Goal: Task Accomplishment & Management: Use online tool/utility

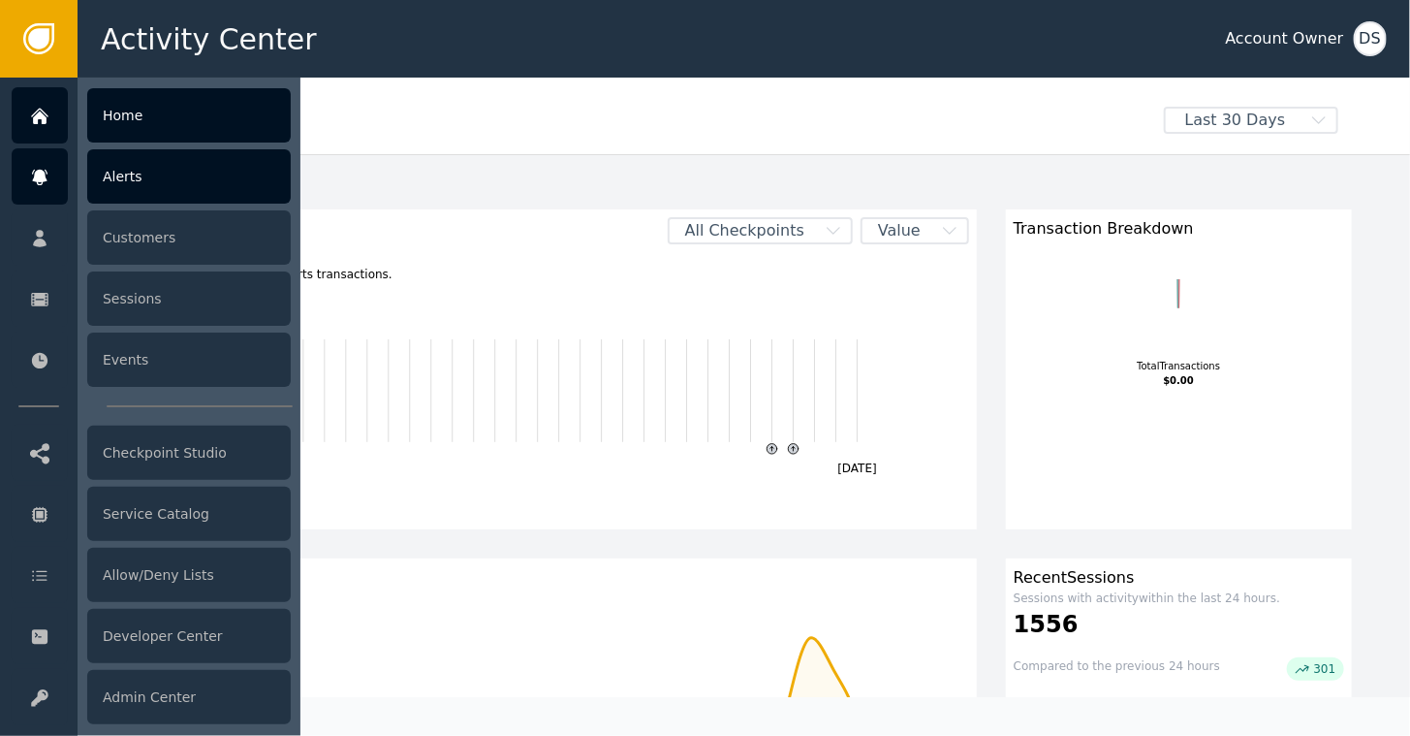
click at [138, 182] on div "Alerts" at bounding box center [189, 176] width 204 height 54
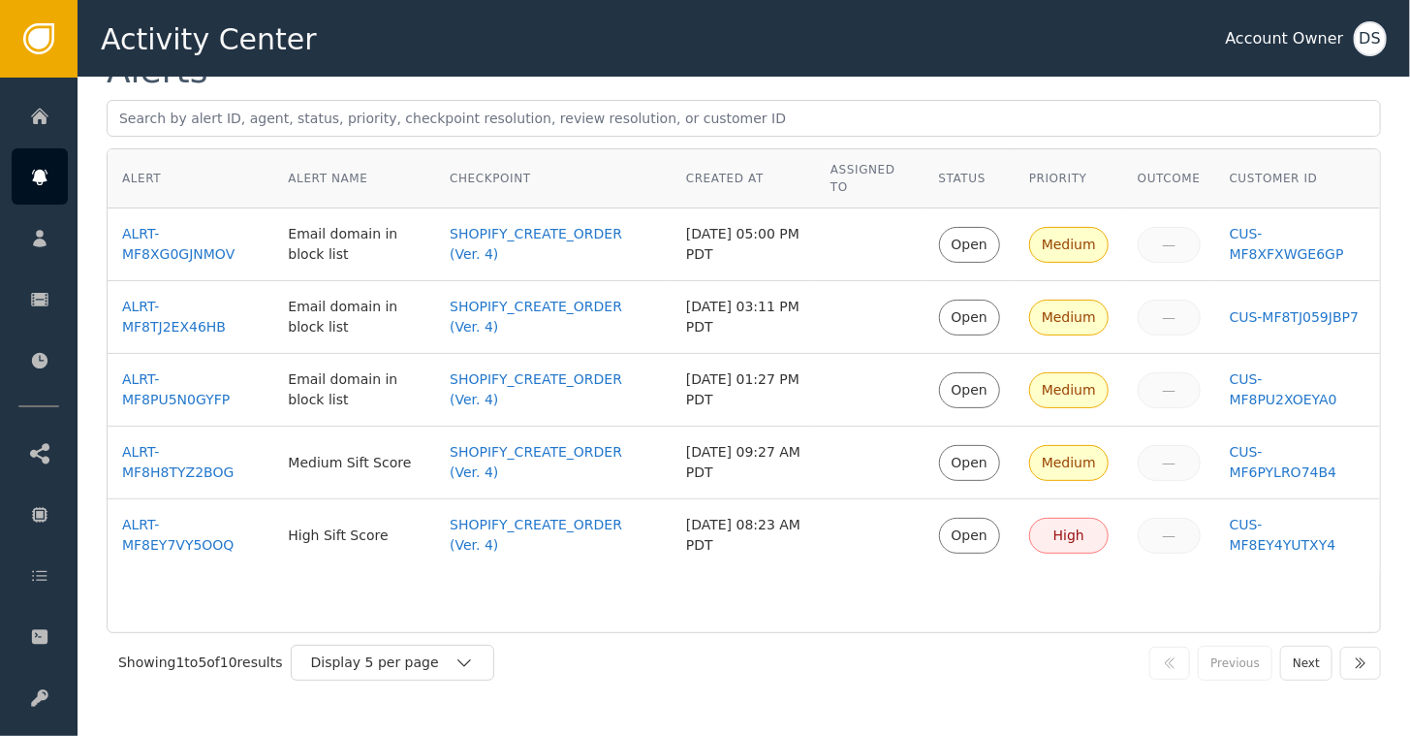
scroll to position [75, 0]
click at [459, 656] on icon "button" at bounding box center [464, 660] width 19 height 19
click at [379, 700] on div "Display 10 per page" at bounding box center [397, 704] width 155 height 20
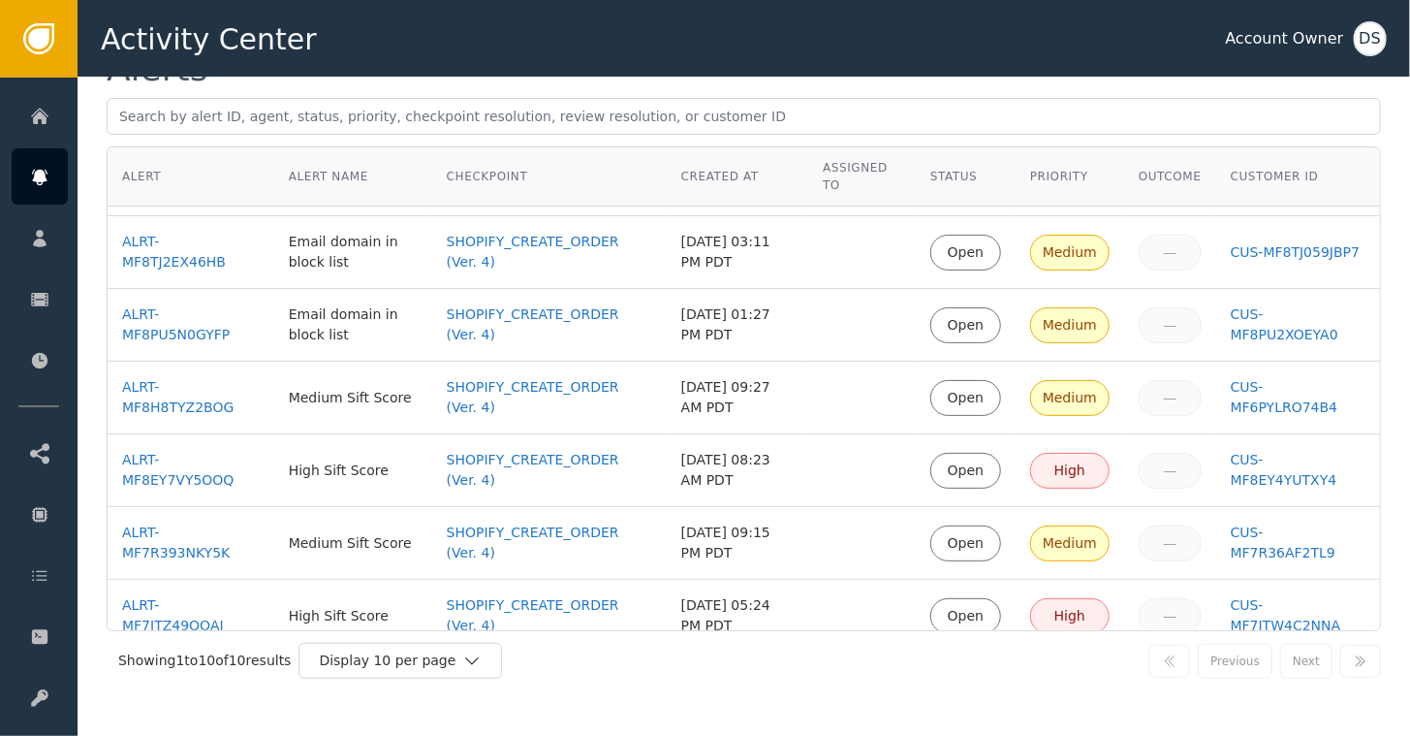
scroll to position [0, 0]
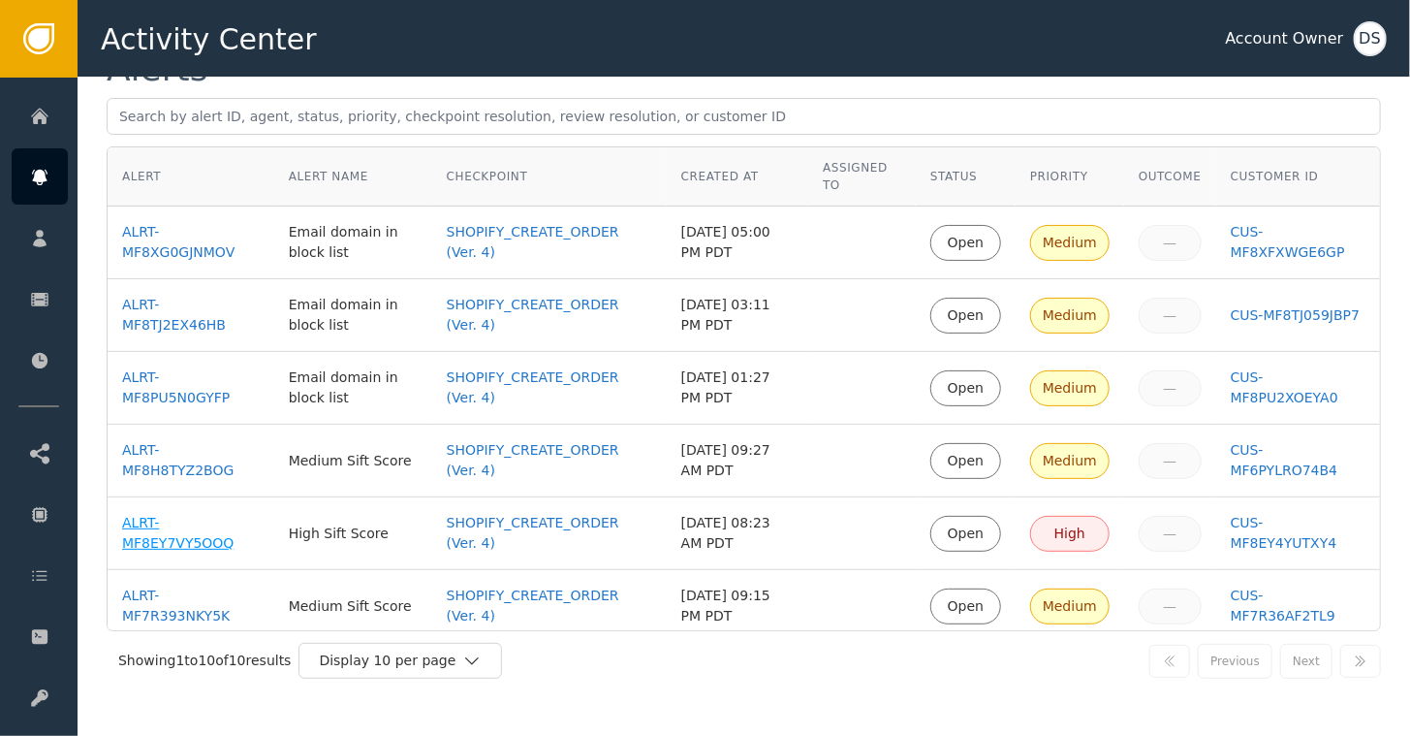
click at [134, 524] on div "ALRT-MF8EY7VY5OOQ" at bounding box center [191, 533] width 138 height 41
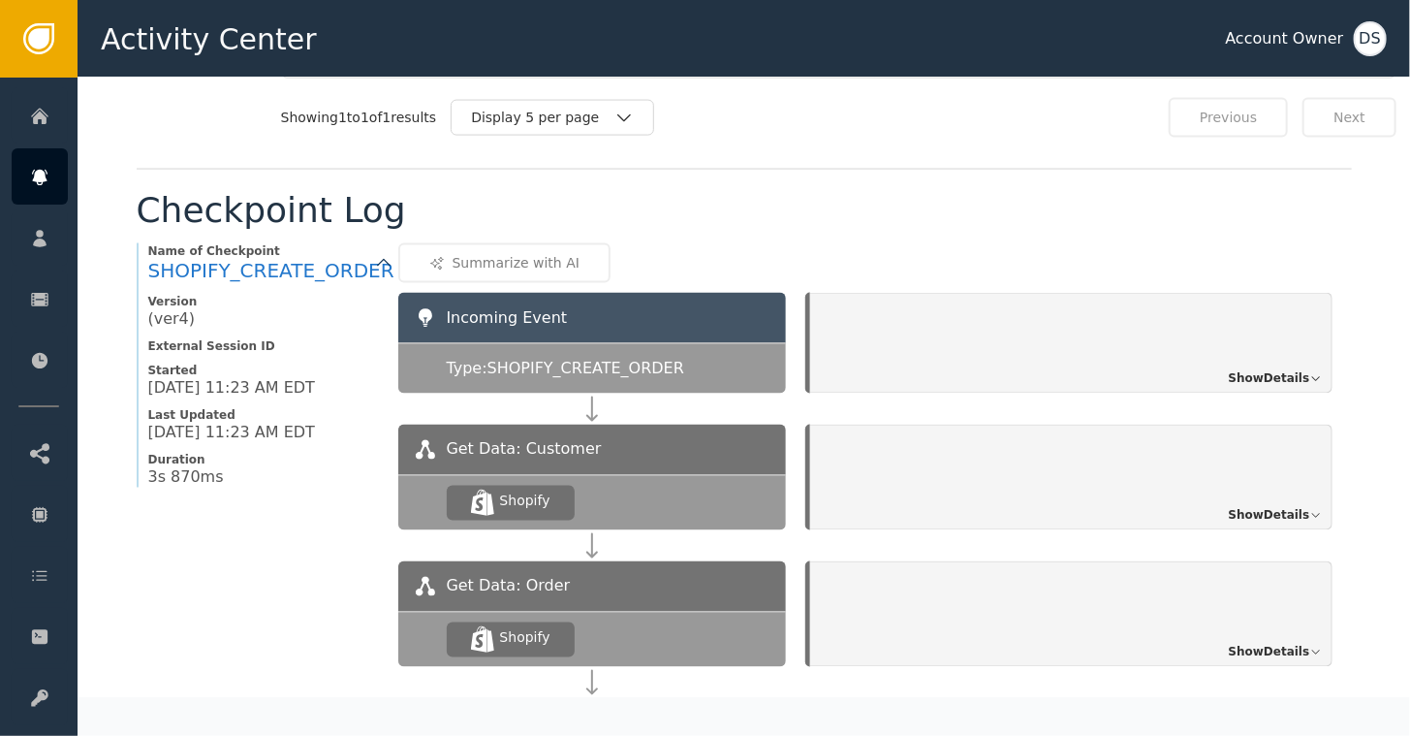
scroll to position [1331, 0]
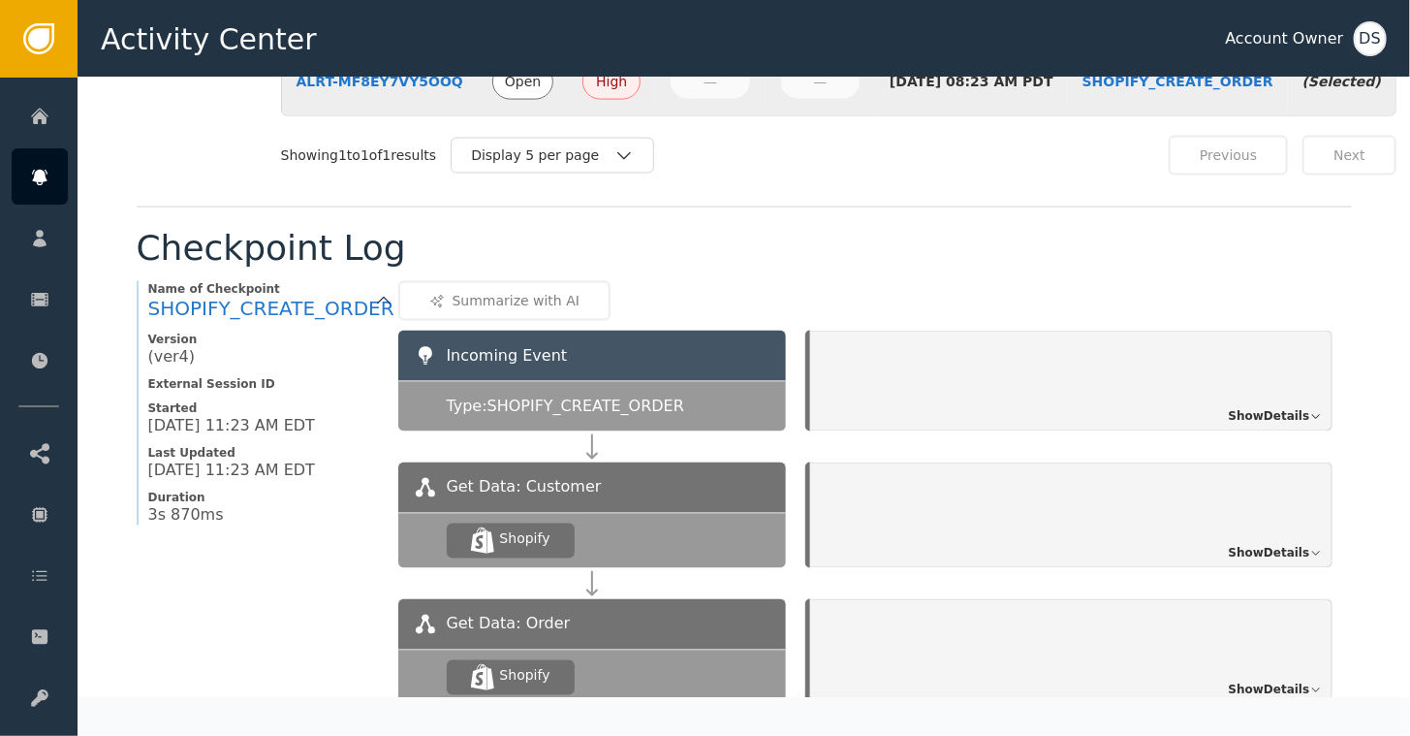
click at [1276, 408] on span "Show Details" at bounding box center [1269, 416] width 81 height 17
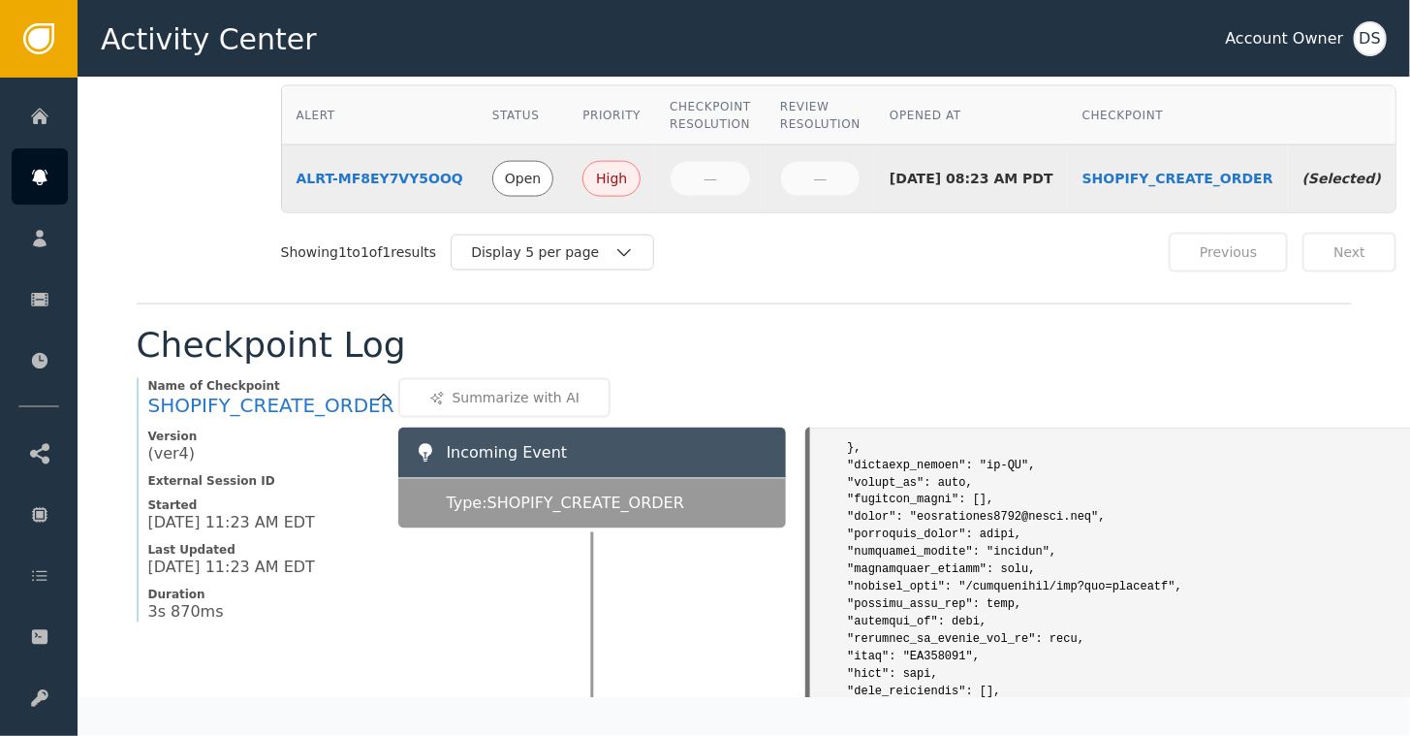
scroll to position [1551, 0]
click at [1184, 378] on div "Summarize with AI" at bounding box center [924, 398] width 1053 height 40
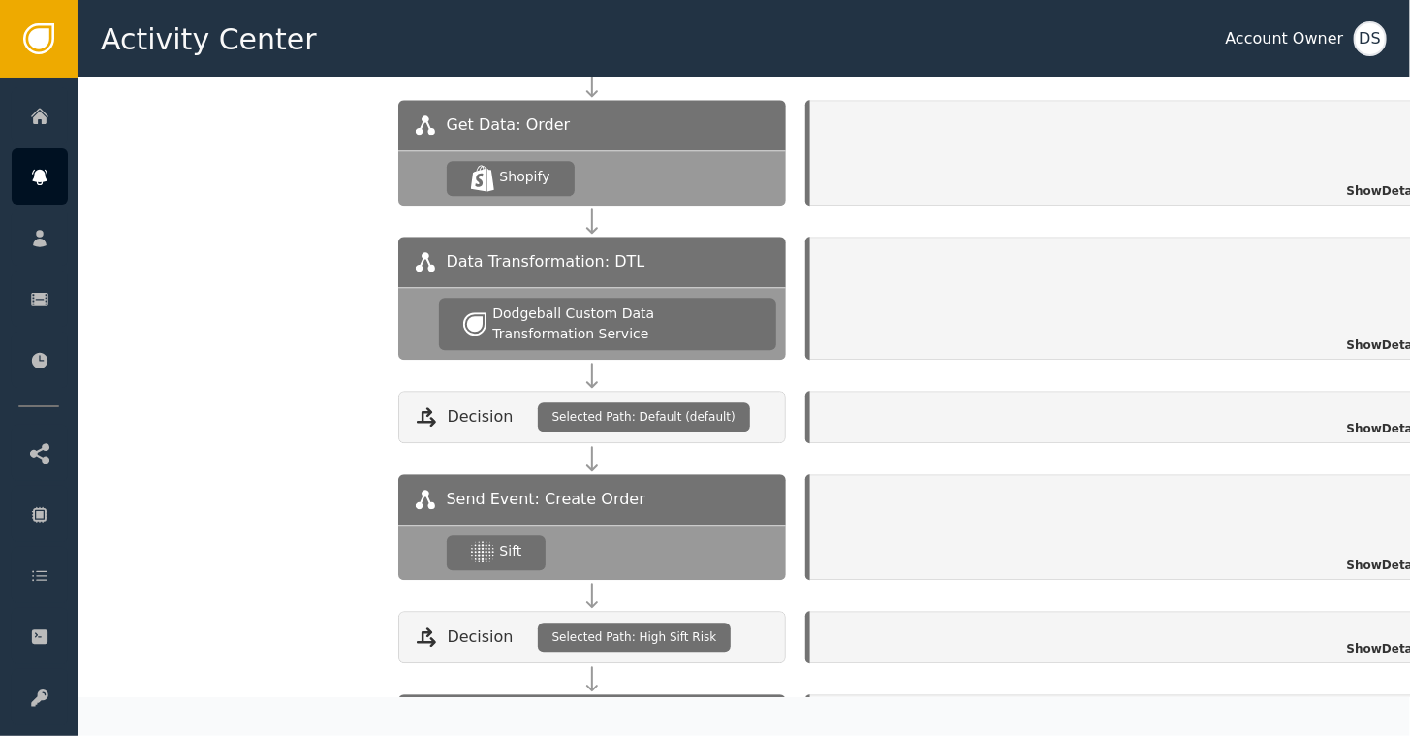
scroll to position [2217, 0]
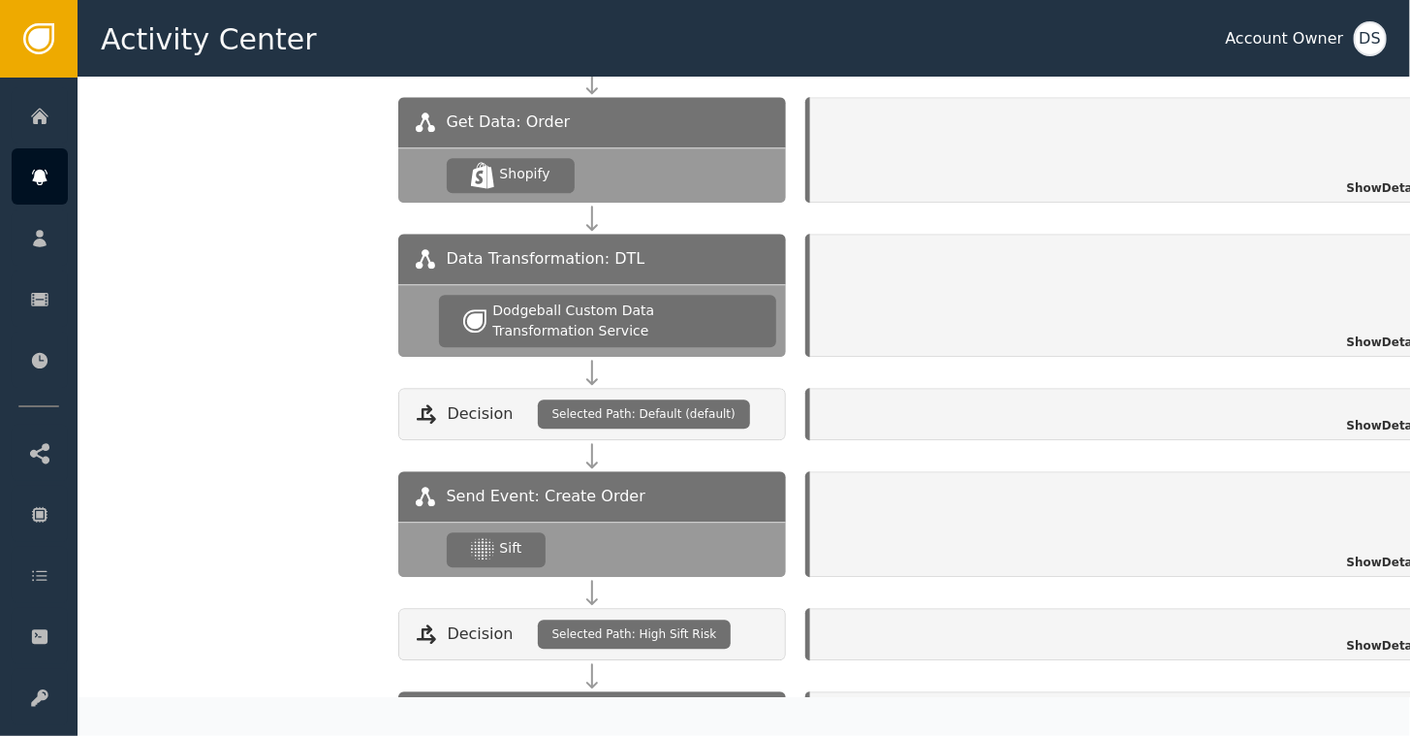
click at [1369, 553] on span "Show Details" at bounding box center [1387, 561] width 81 height 17
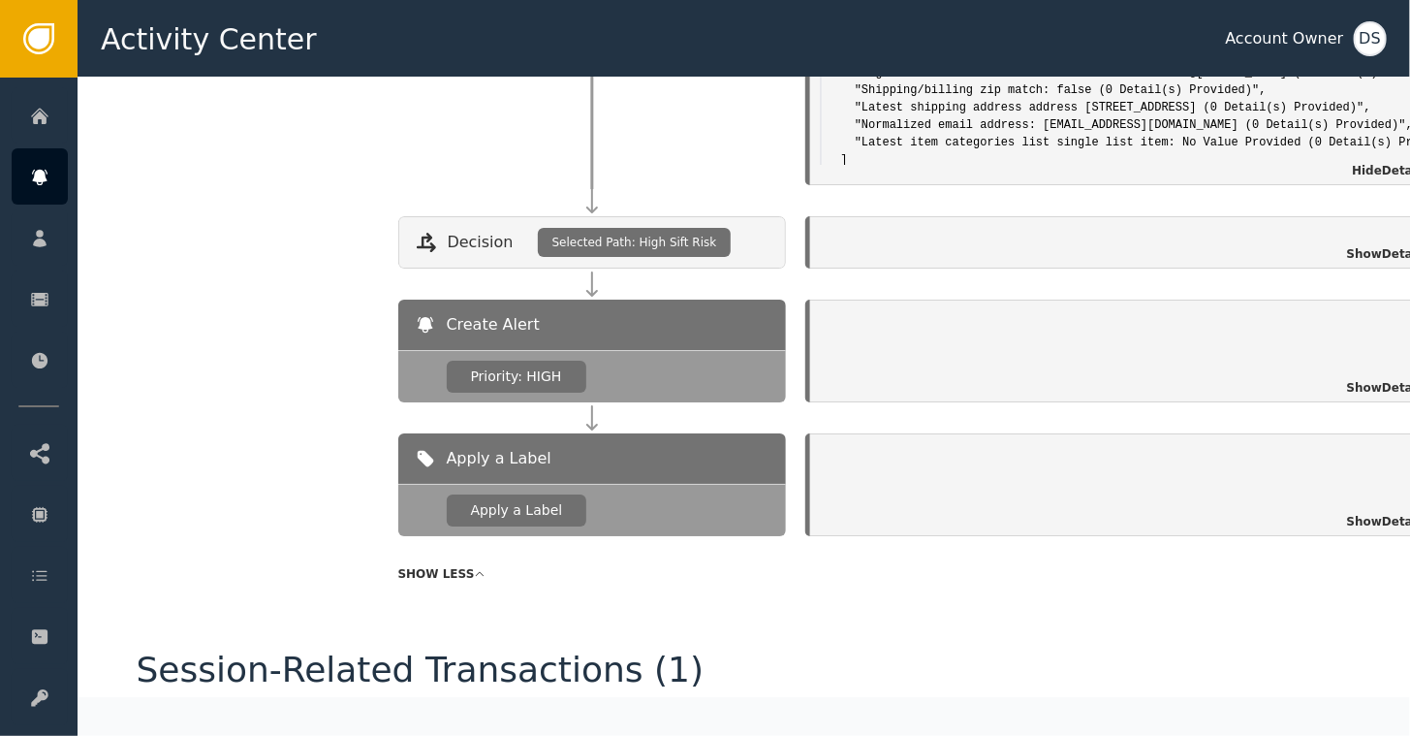
scroll to position [2992, 0]
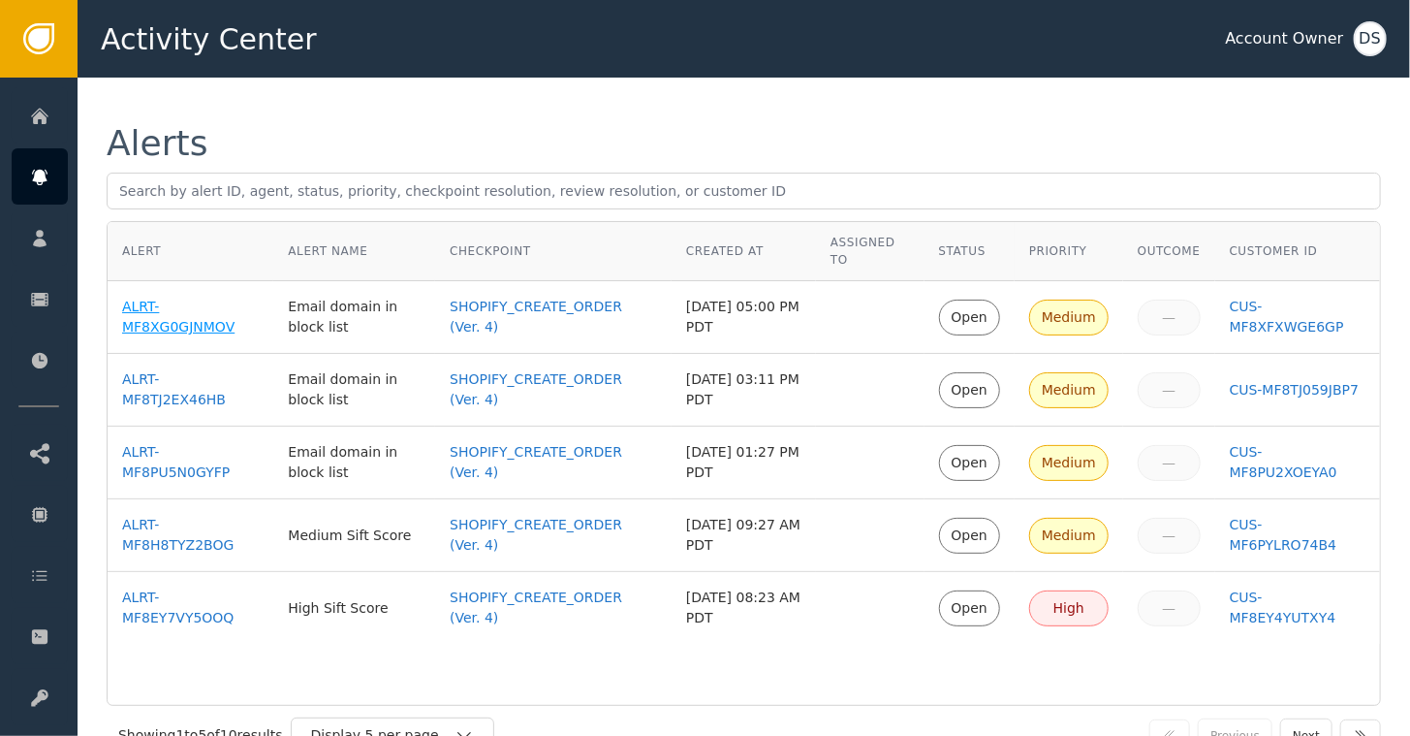
click at [133, 304] on div "ALRT-MF8XG0GJNMOV" at bounding box center [190, 317] width 137 height 41
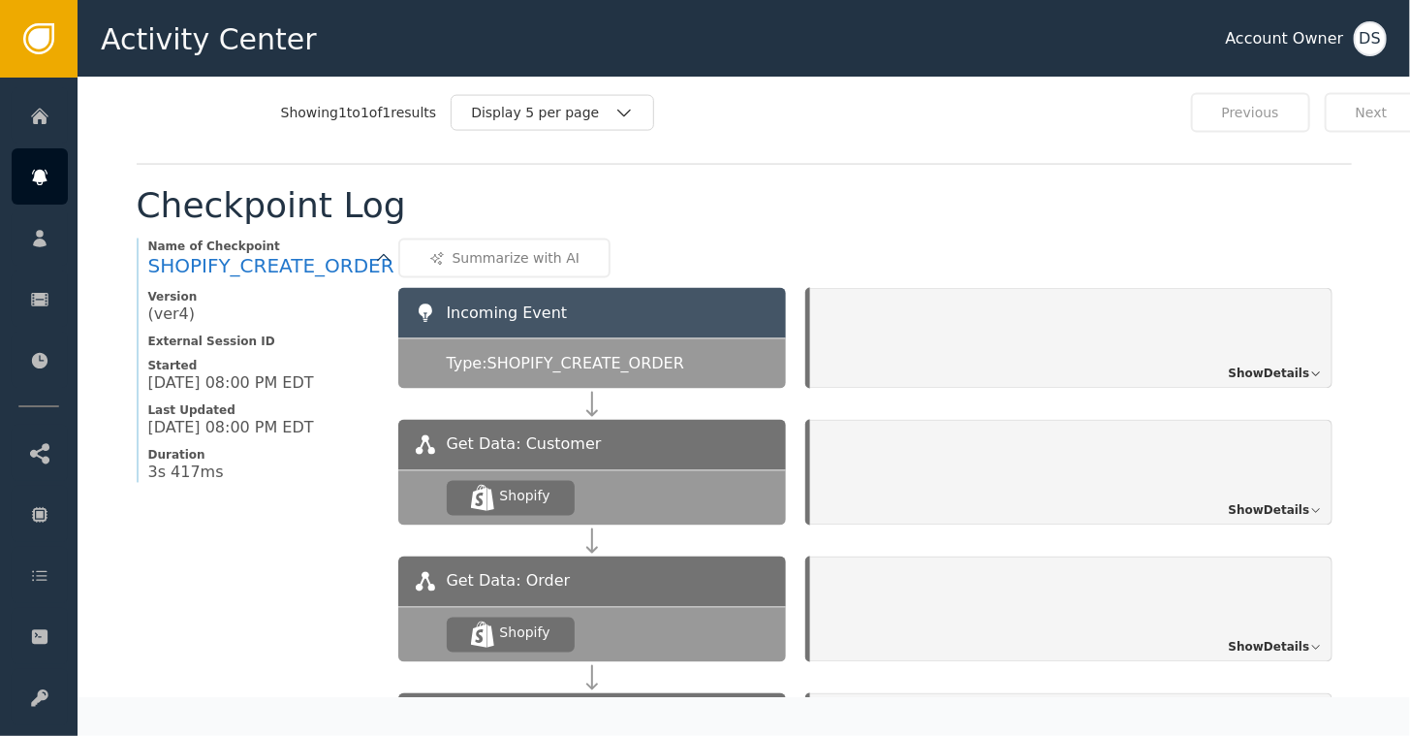
scroll to position [1357, 0]
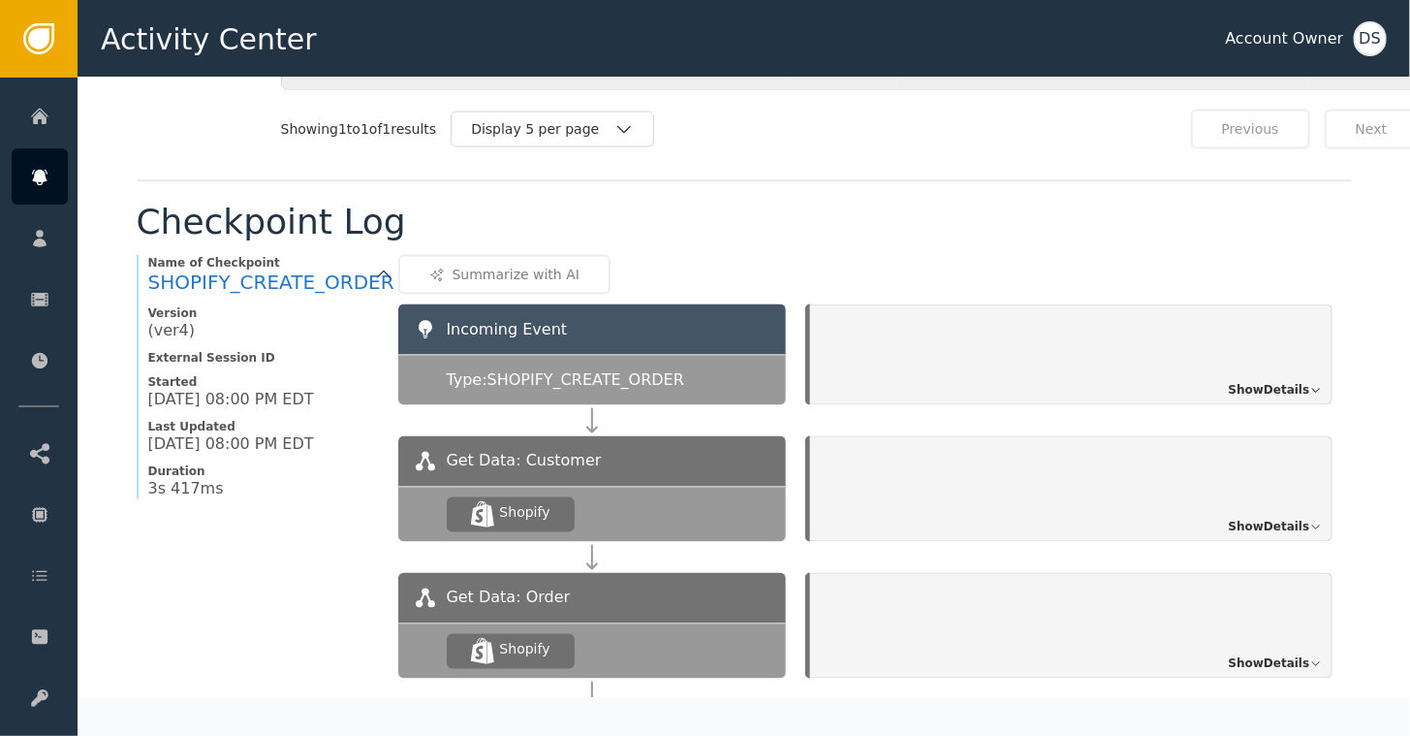
click at [1268, 382] on span "Show Details" at bounding box center [1269, 390] width 81 height 17
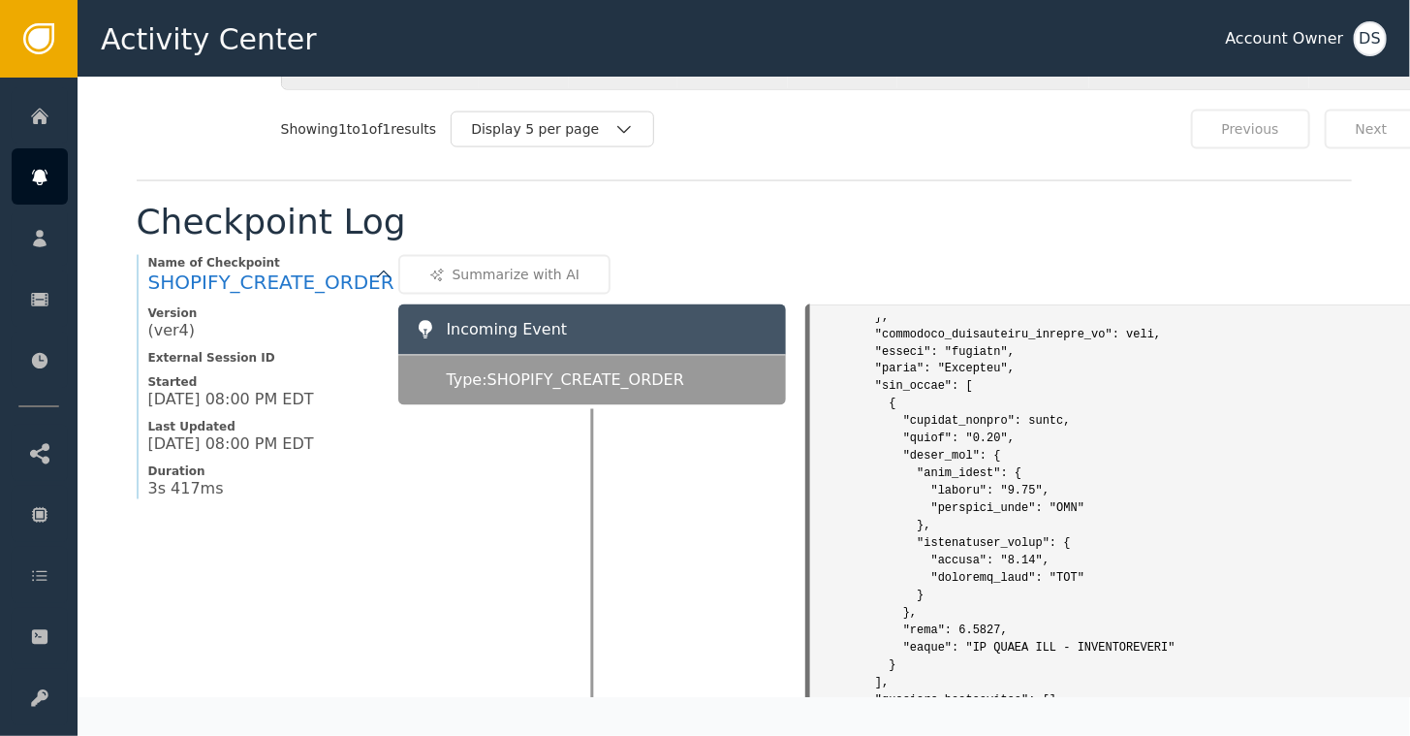
scroll to position [7421, 0]
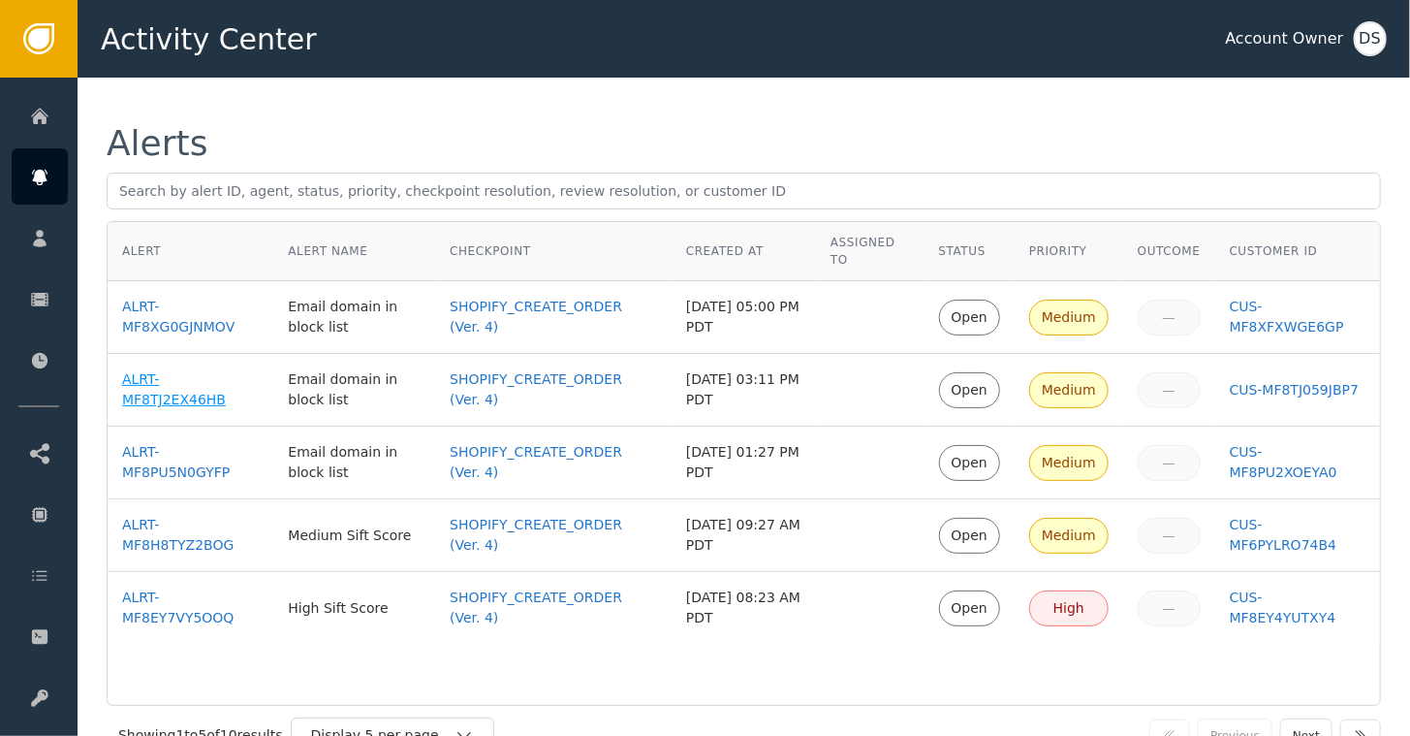
click at [192, 381] on div "ALRT-MF8TJ2EX46HB" at bounding box center [190, 389] width 137 height 41
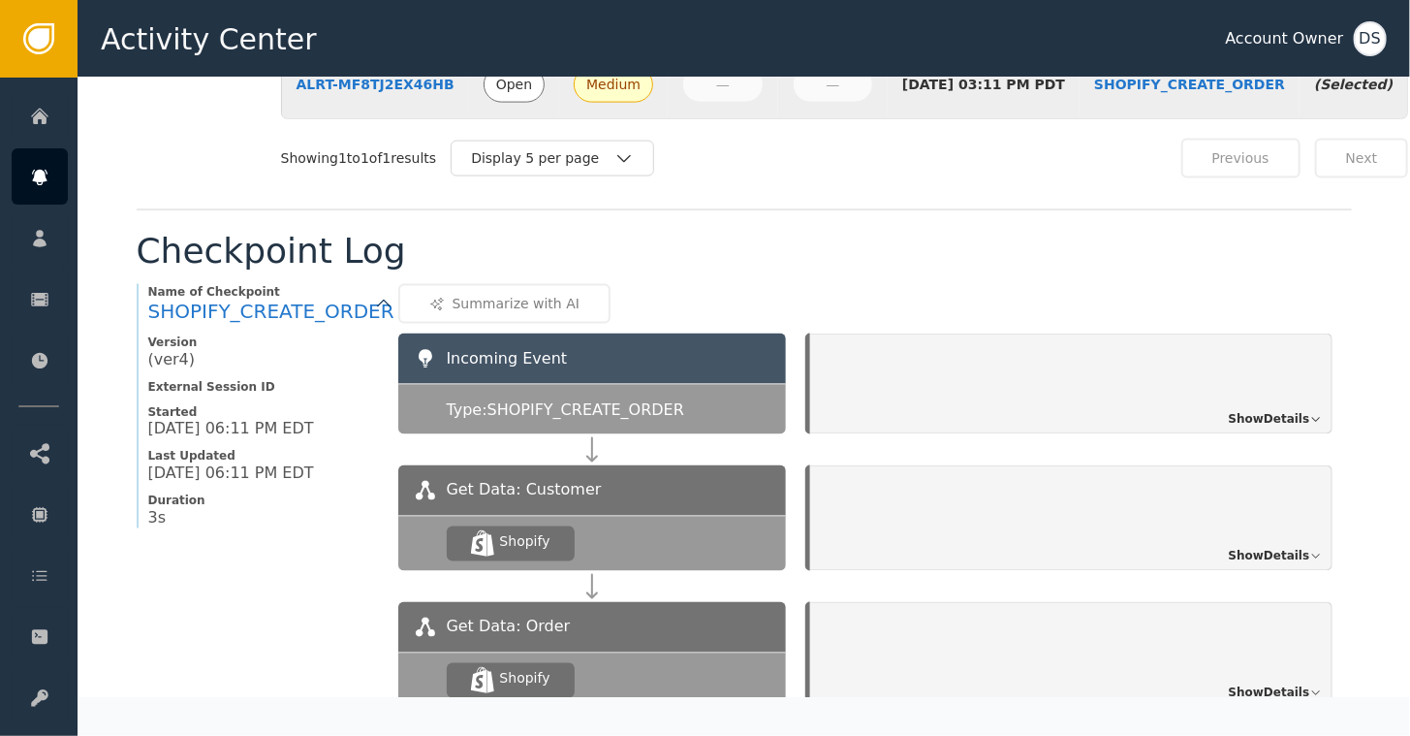
scroll to position [1357, 0]
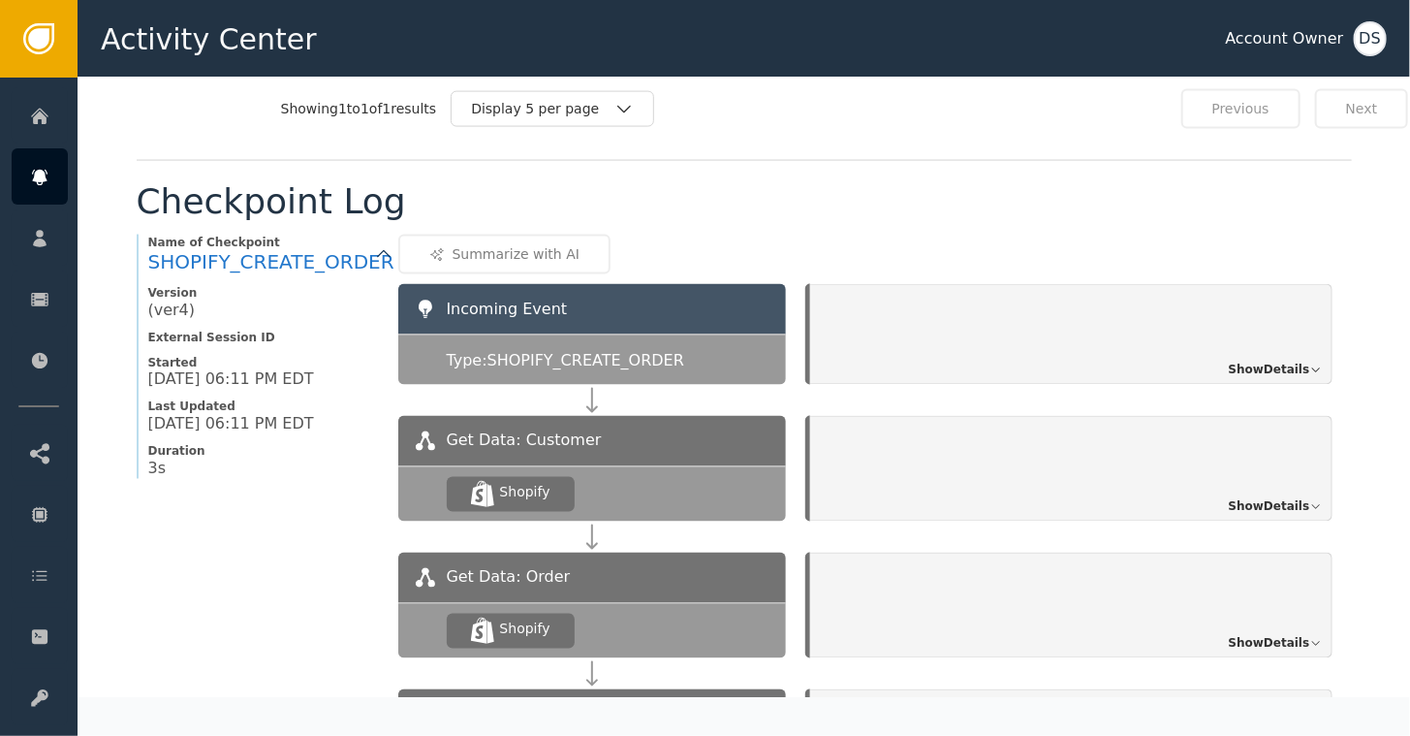
click at [1264, 366] on span "Show Details" at bounding box center [1269, 370] width 81 height 17
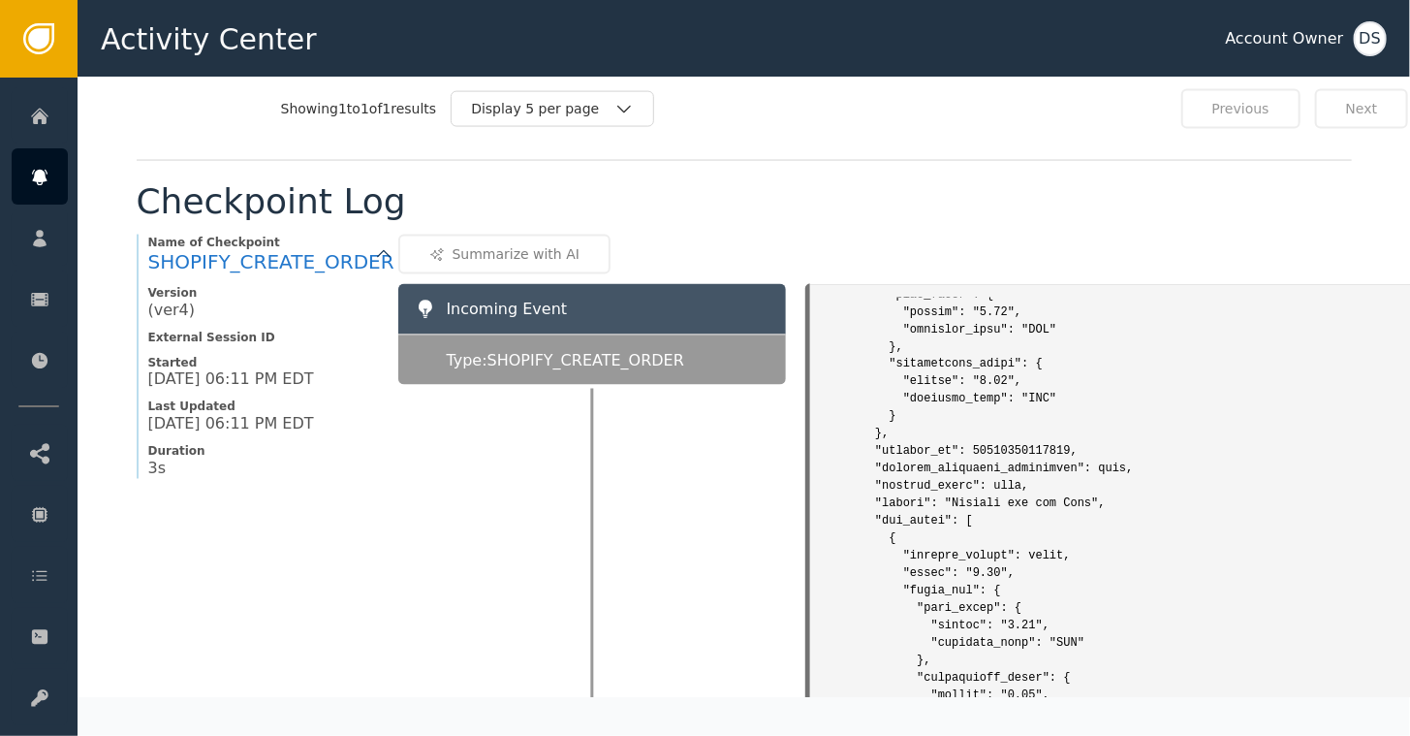
scroll to position [6009, 0]
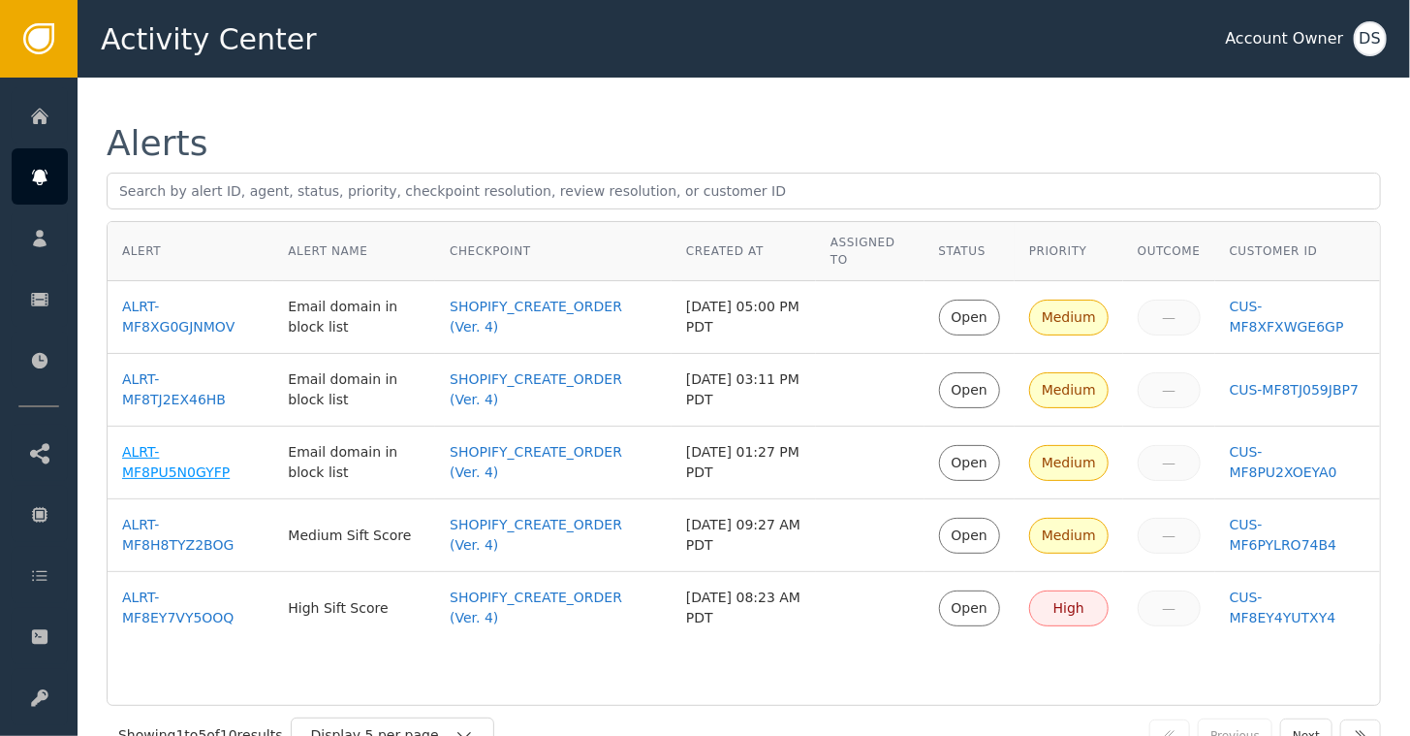
click at [199, 457] on div "ALRT-MF8PU5N0GYFP" at bounding box center [190, 462] width 137 height 41
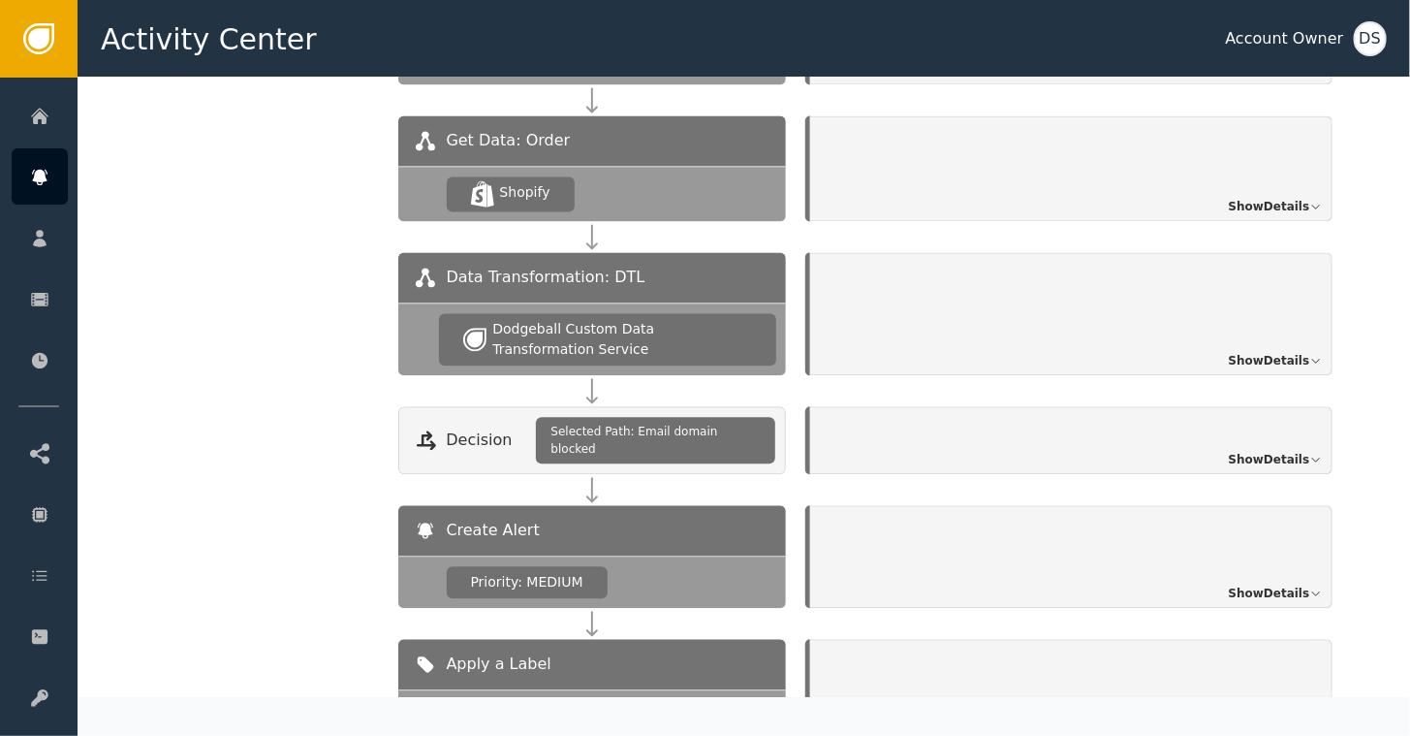
scroll to position [1648, 0]
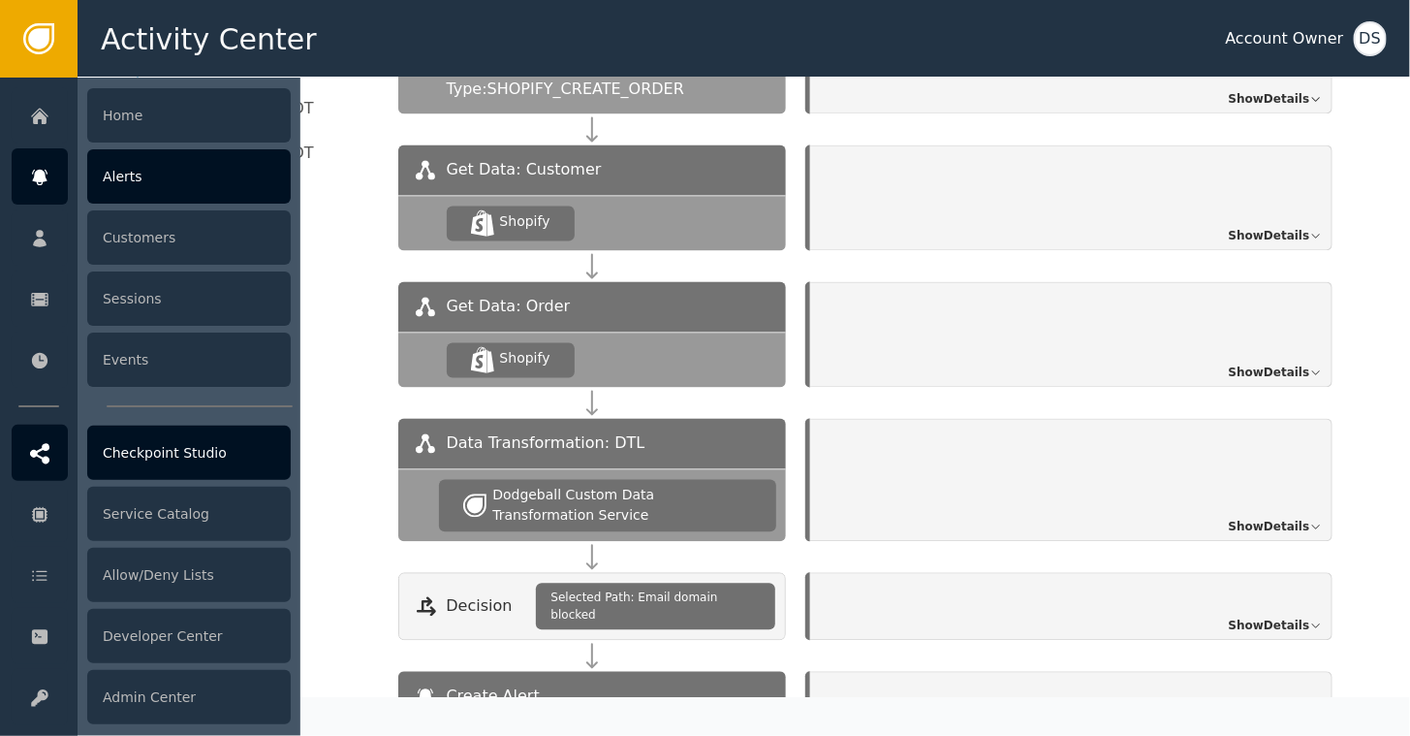
click at [152, 443] on div "Checkpoint Studio" at bounding box center [189, 452] width 204 height 54
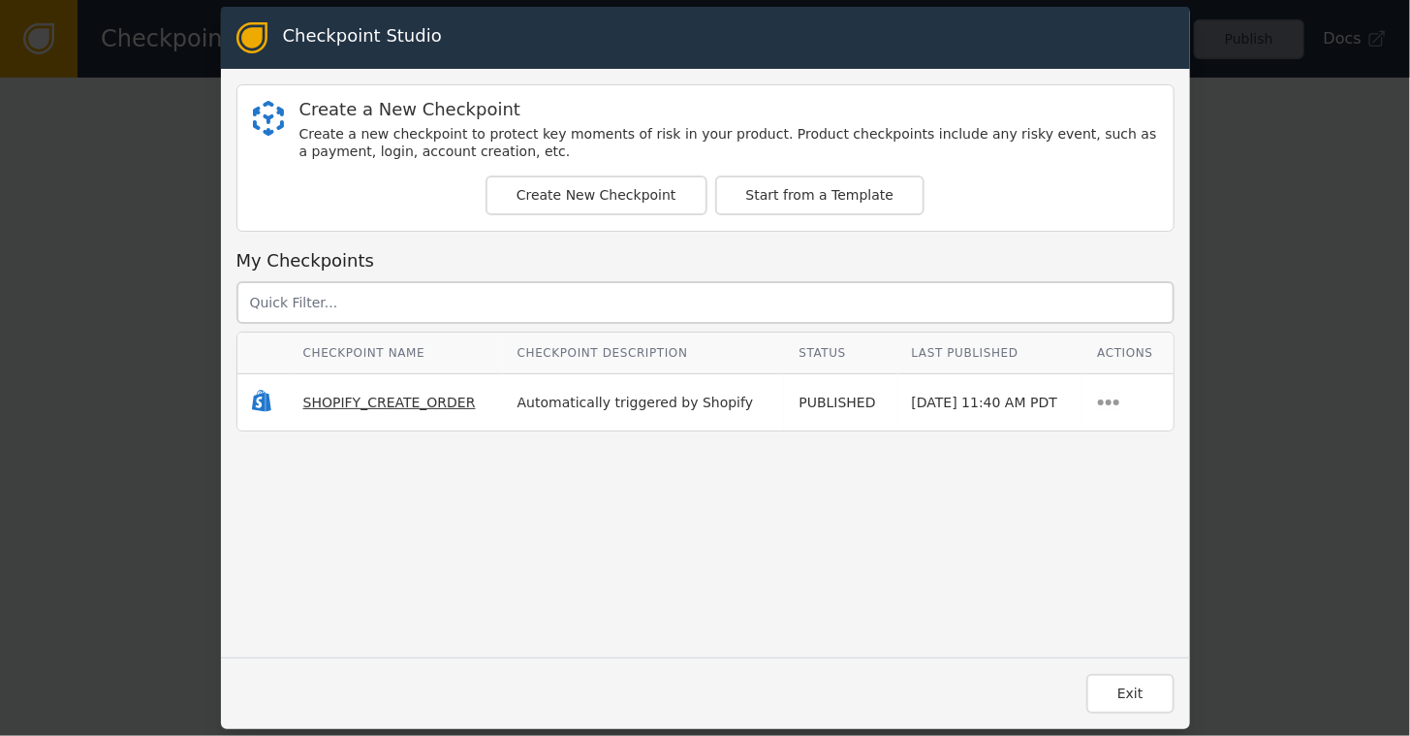
click at [355, 403] on span "SHOPIFY_CREATE_ORDER" at bounding box center [389, 402] width 173 height 16
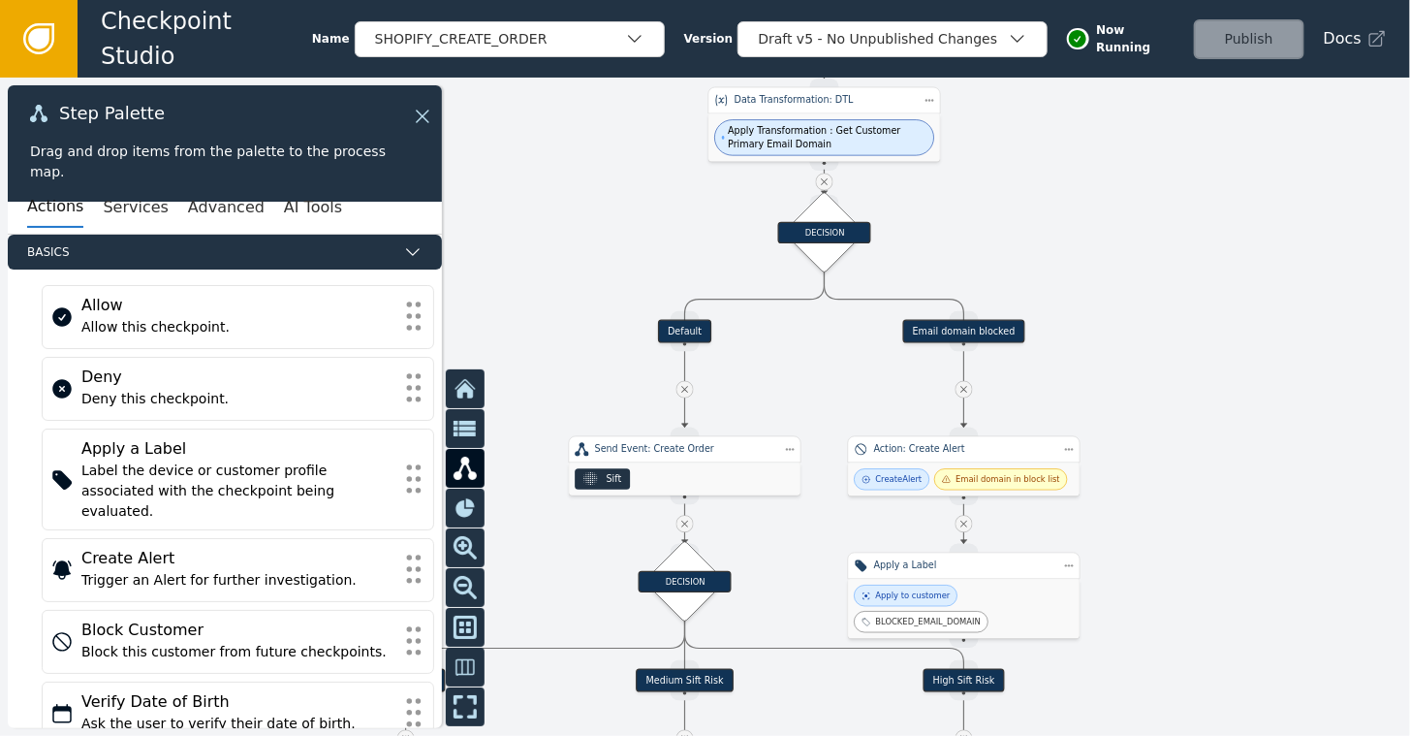
drag, startPoint x: 1054, startPoint y: 631, endPoint x: 1259, endPoint y: 154, distance: 518.9
click at [1259, 154] on div at bounding box center [705, 407] width 1410 height 658
click at [684, 391] on icon at bounding box center [685, 390] width 12 height 12
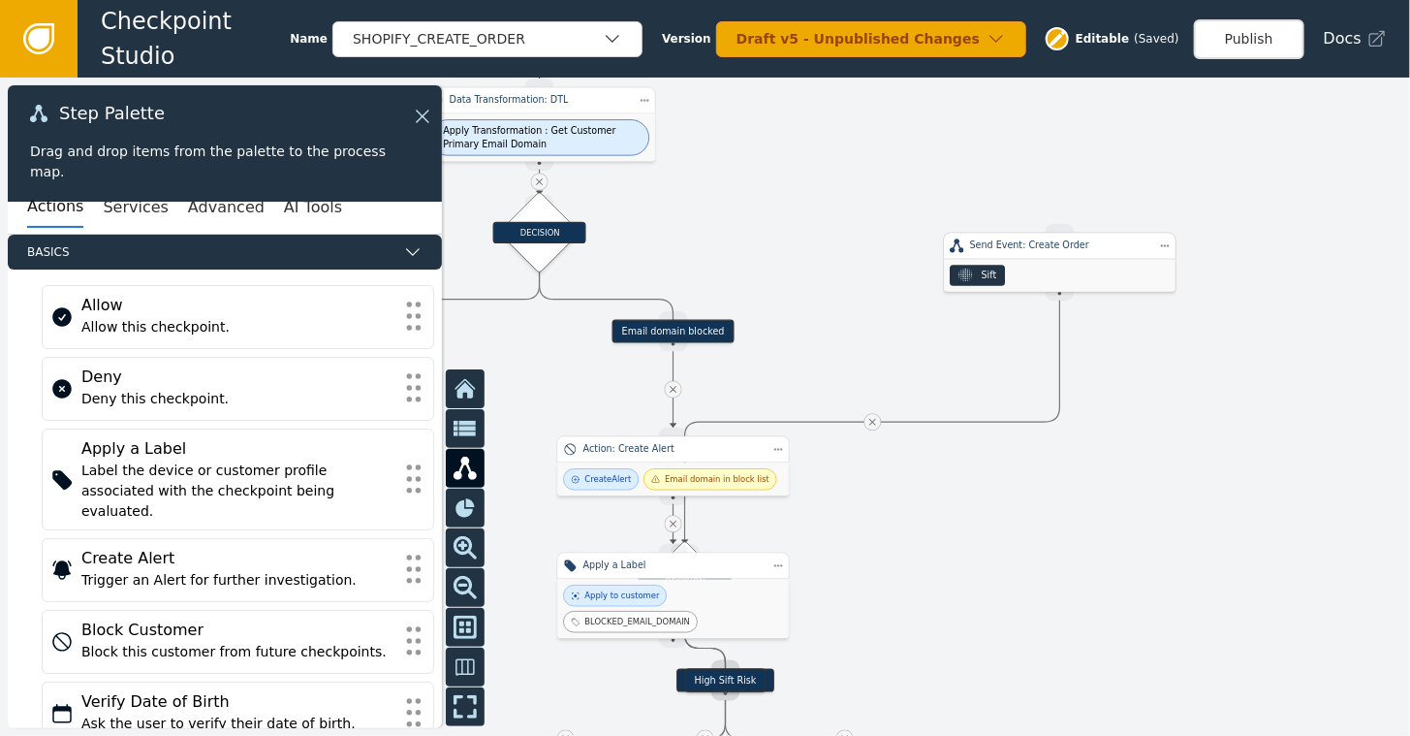
drag, startPoint x: 666, startPoint y: 472, endPoint x: 1040, endPoint y: 263, distance: 428.7
click at [1040, 263] on div "Sift" at bounding box center [1060, 275] width 232 height 33
click at [878, 420] on icon at bounding box center [872, 419] width 12 height 12
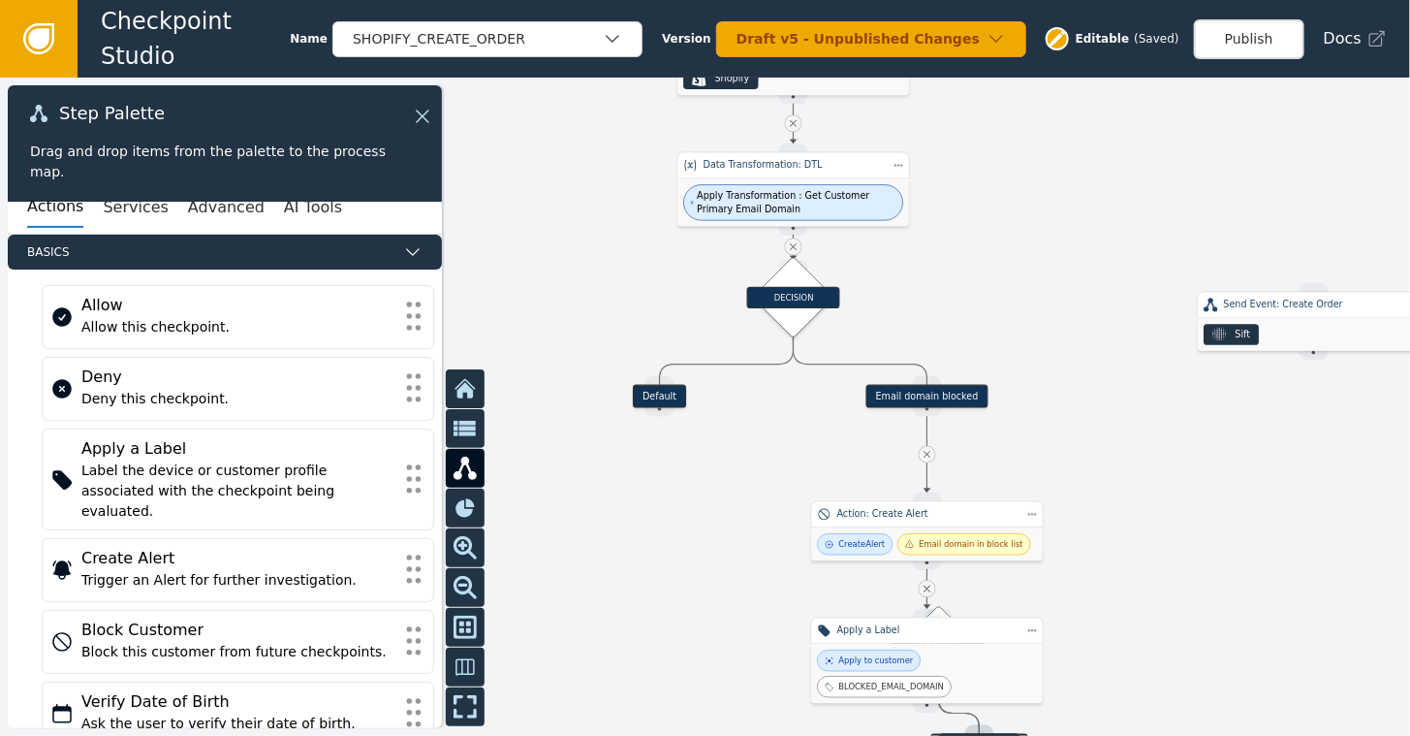
drag, startPoint x: 939, startPoint y: 443, endPoint x: 1175, endPoint y: 490, distance: 240.3
click at [1183, 497] on div at bounding box center [705, 407] width 1410 height 658
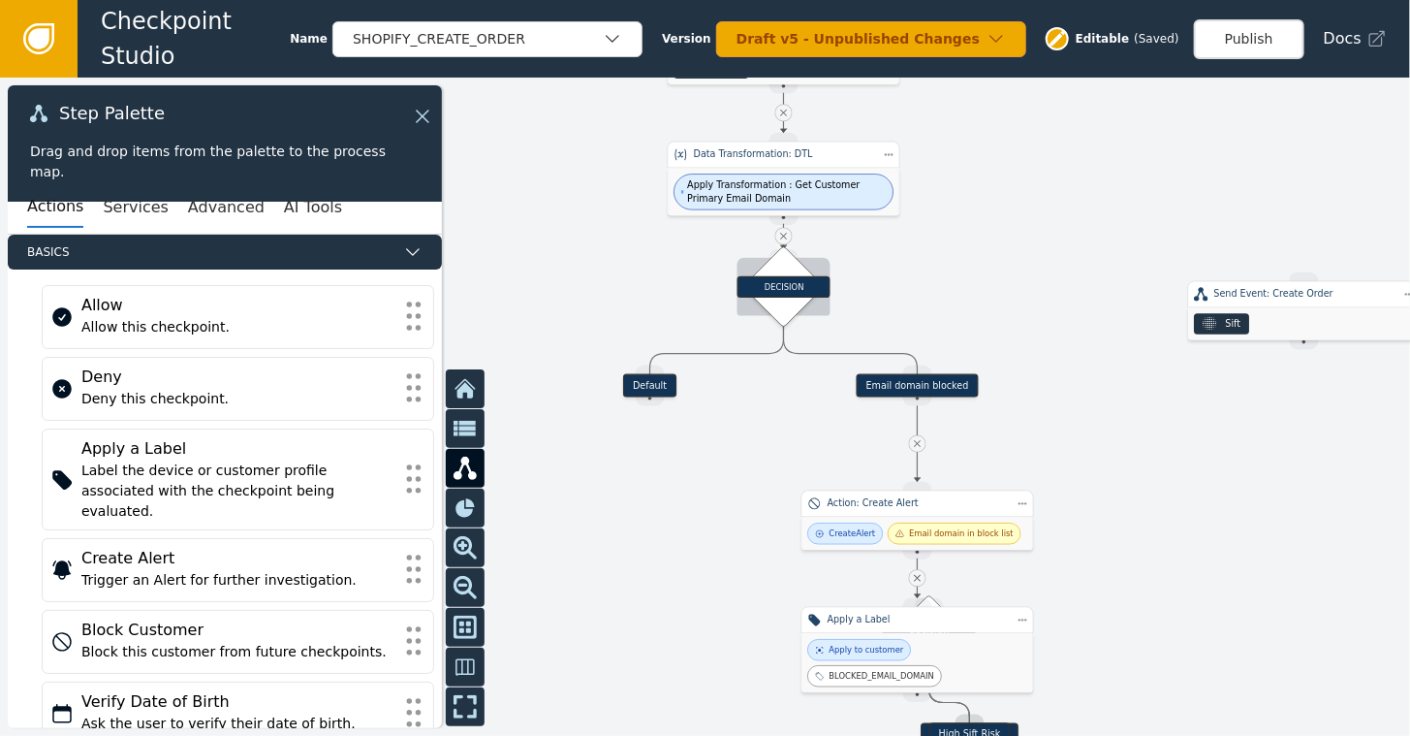
click at [787, 250] on div "DECISION" at bounding box center [783, 286] width 82 height 82
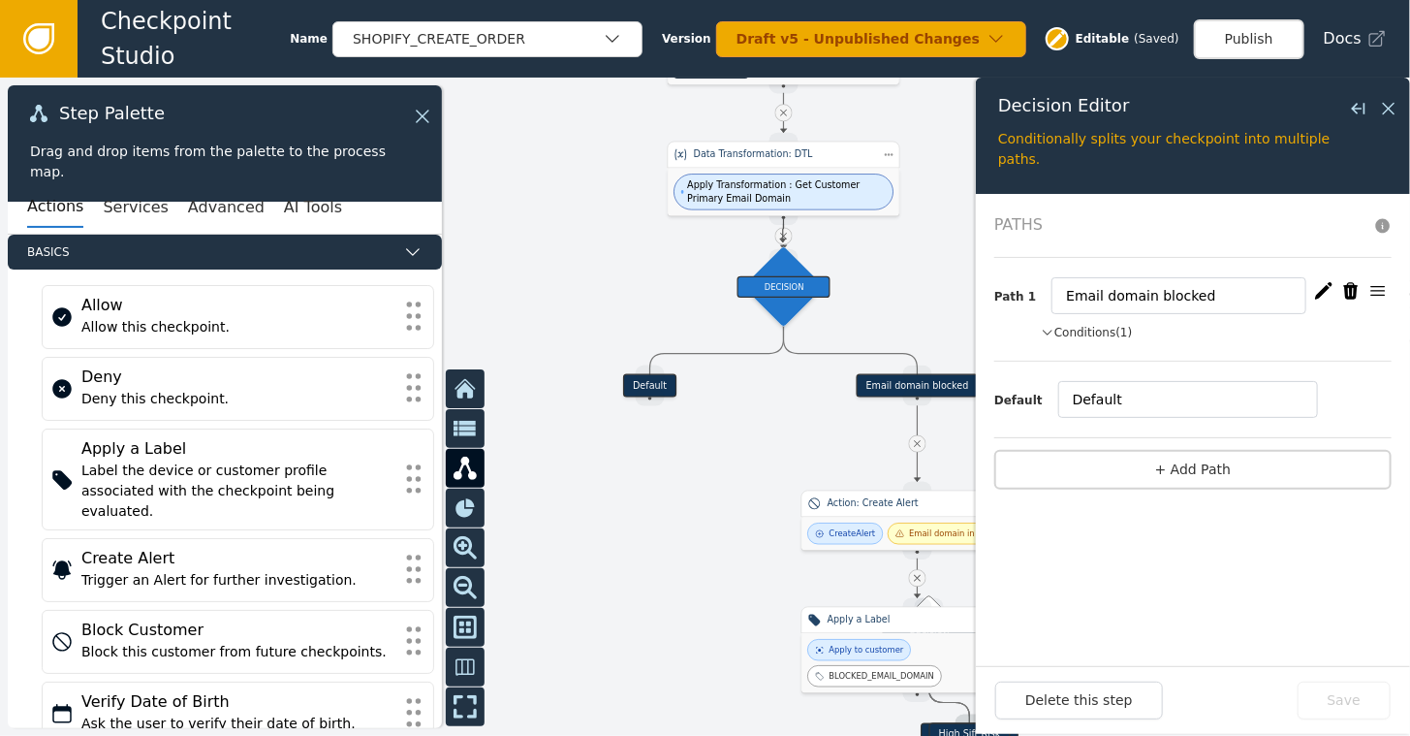
click at [783, 242] on circle at bounding box center [784, 243] width 12 height 12
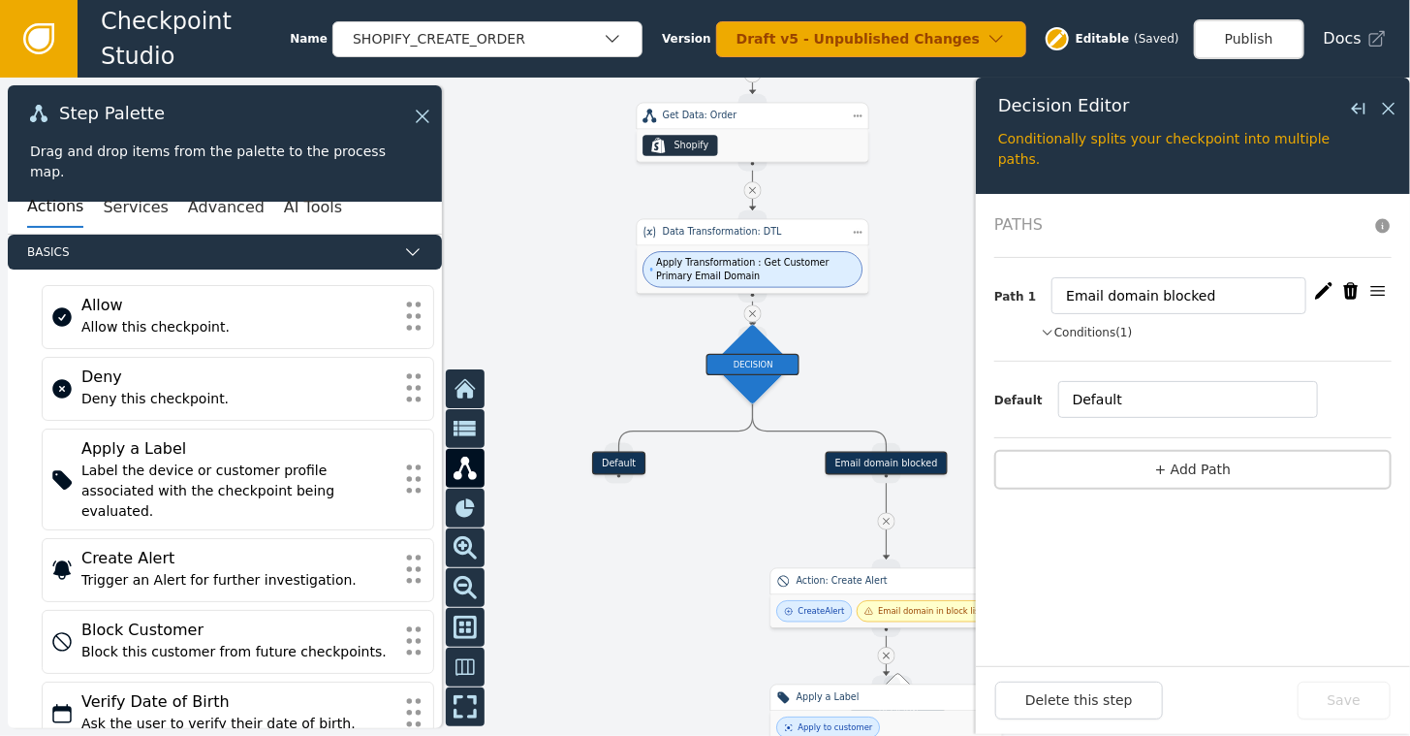
drag, startPoint x: 905, startPoint y: 258, endPoint x: 874, endPoint y: 327, distance: 75.5
click at [874, 327] on div at bounding box center [705, 407] width 1410 height 658
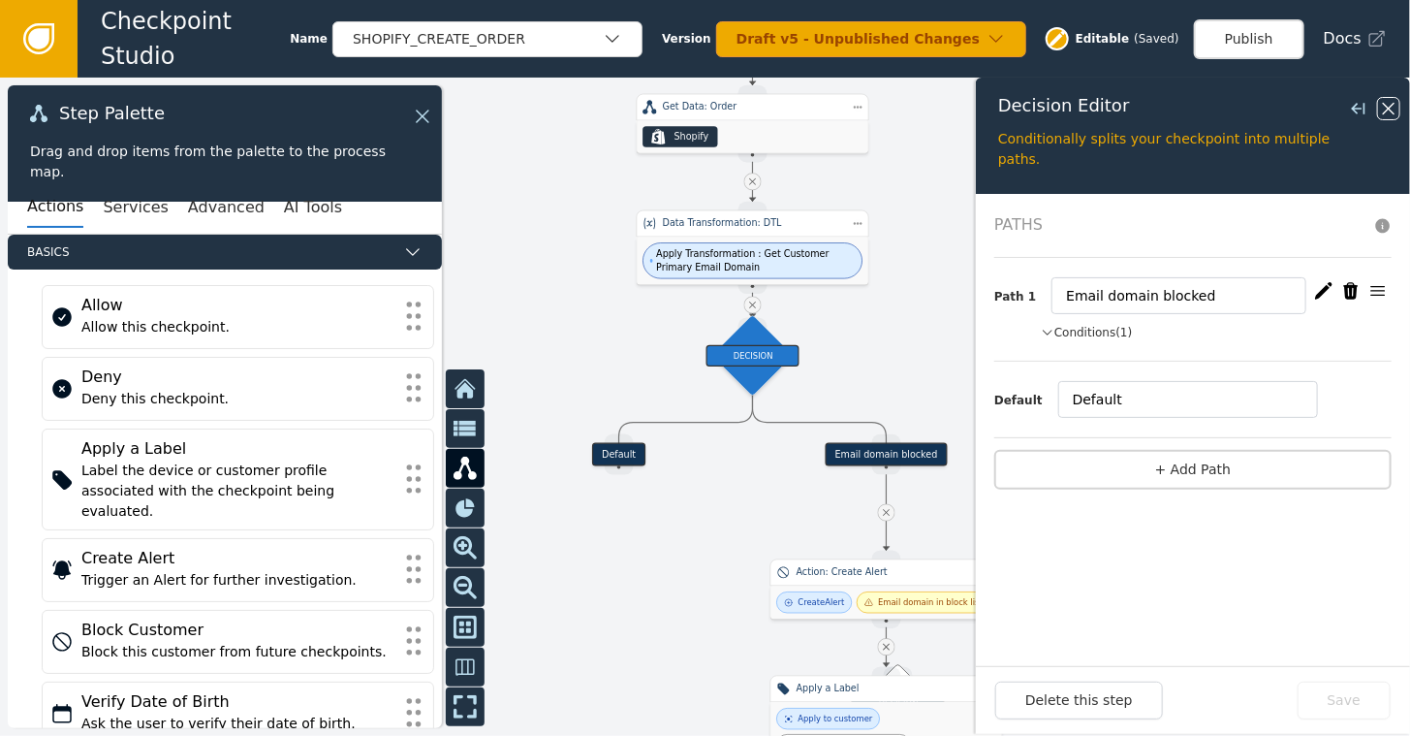
click at [1387, 108] on icon at bounding box center [1388, 108] width 21 height 21
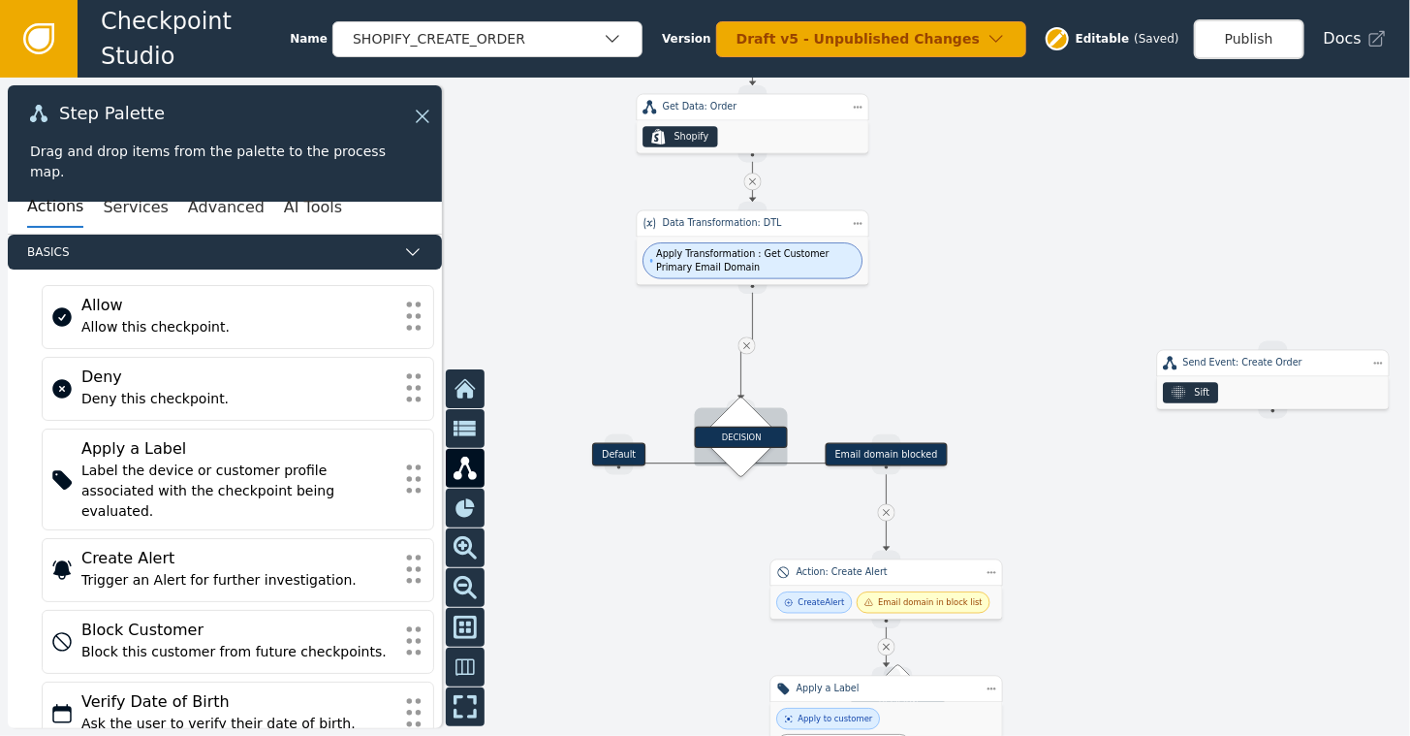
drag, startPoint x: 776, startPoint y: 356, endPoint x: 766, endPoint y: 437, distance: 82.1
click at [766, 437] on div "DECISION" at bounding box center [741, 436] width 93 height 21
click at [746, 346] on icon at bounding box center [746, 345] width 7 height 7
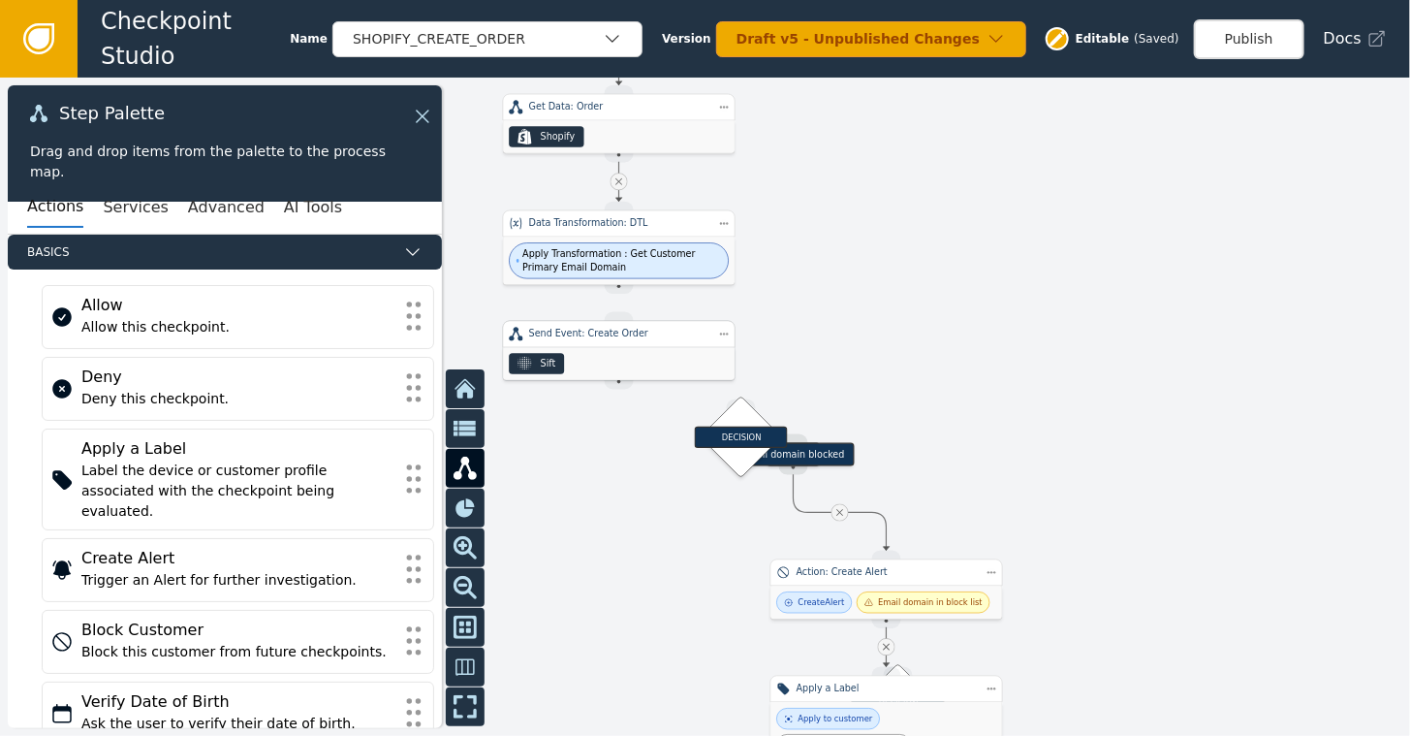
drag, startPoint x: 1271, startPoint y: 373, endPoint x: 615, endPoint y: 344, distance: 655.8
click at [615, 344] on div "Send Event: Create Order" at bounding box center [619, 334] width 233 height 27
drag, startPoint x: 617, startPoint y: 288, endPoint x: 619, endPoint y: 319, distance: 31.1
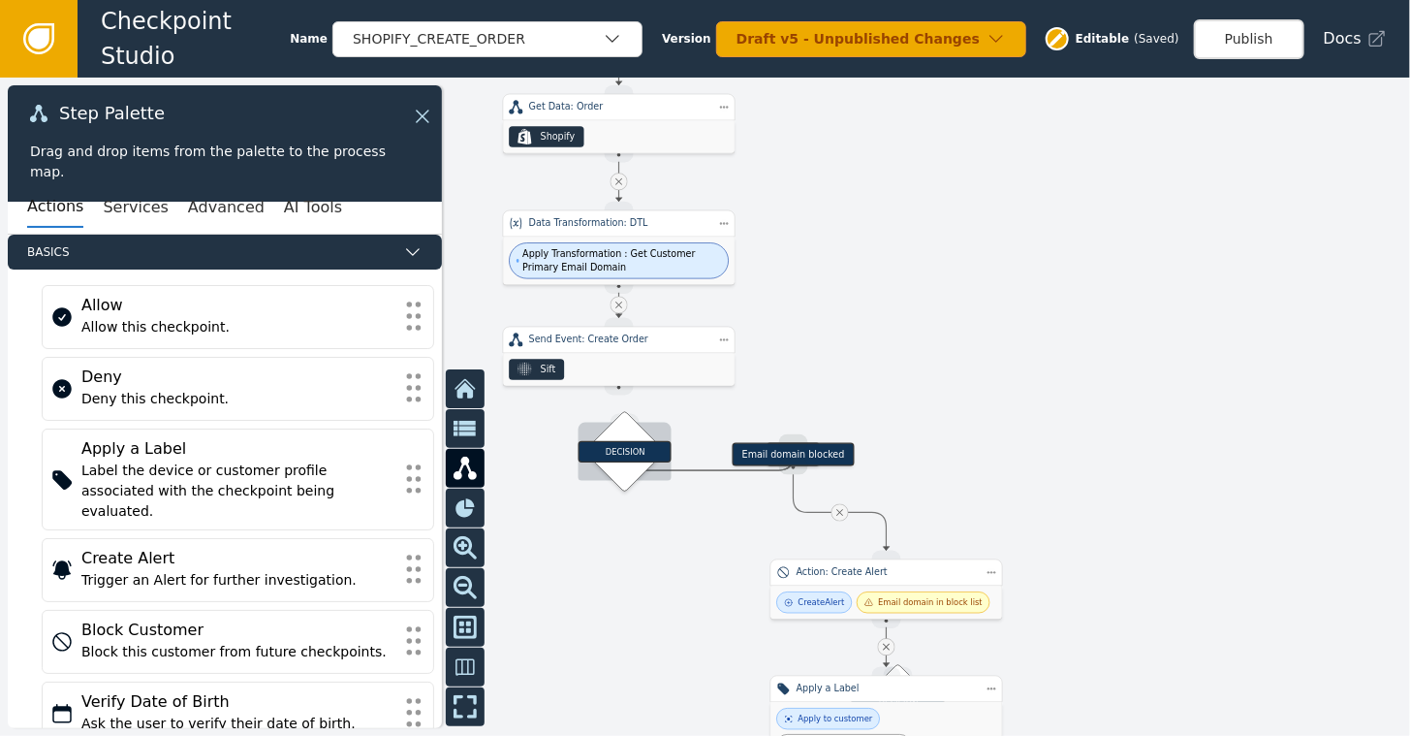
drag, startPoint x: 725, startPoint y: 428, endPoint x: 610, endPoint y: 442, distance: 116.1
click at [610, 443] on div "DECISION" at bounding box center [625, 451] width 93 height 21
drag, startPoint x: 614, startPoint y: 388, endPoint x: 627, endPoint y: 423, distance: 37.1
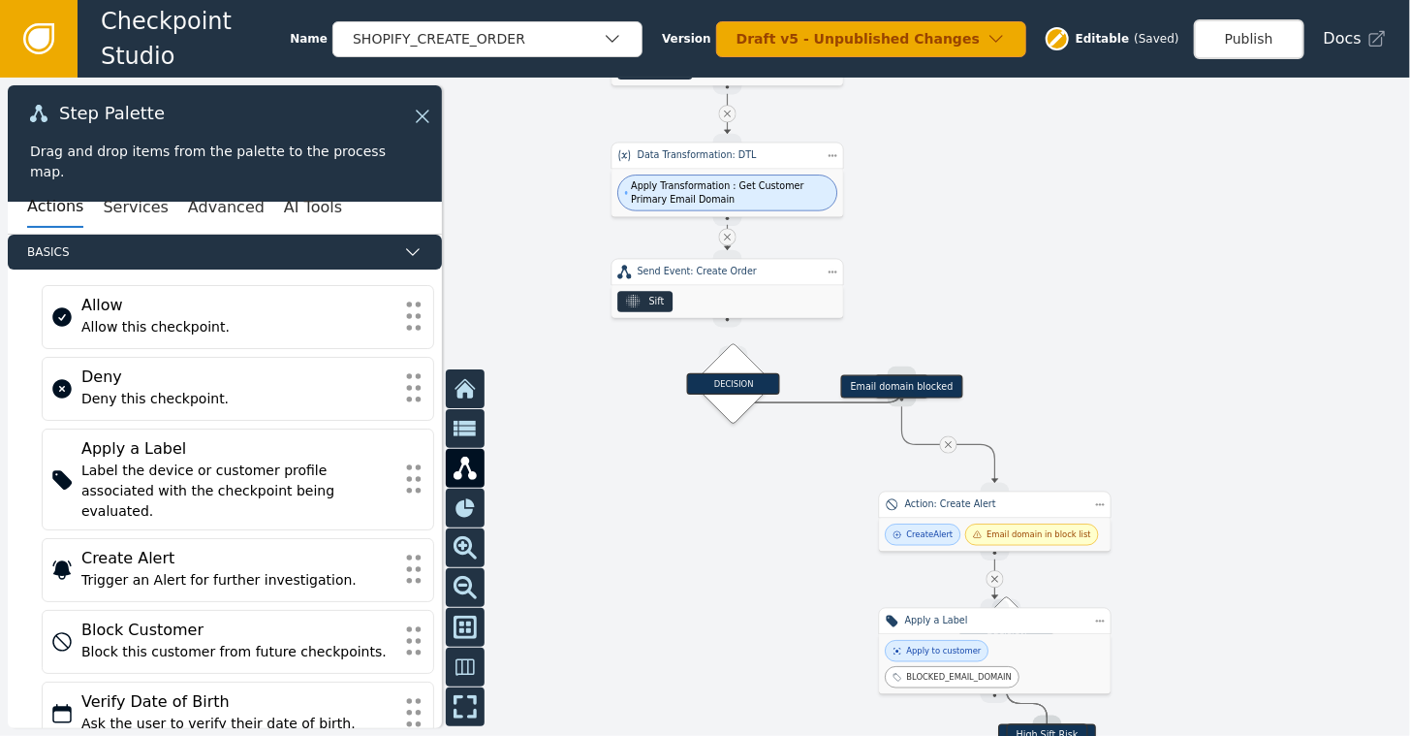
drag, startPoint x: 1111, startPoint y: 333, endPoint x: 1297, endPoint y: 189, distance: 235.5
click at [1304, 194] on div at bounding box center [705, 407] width 1410 height 658
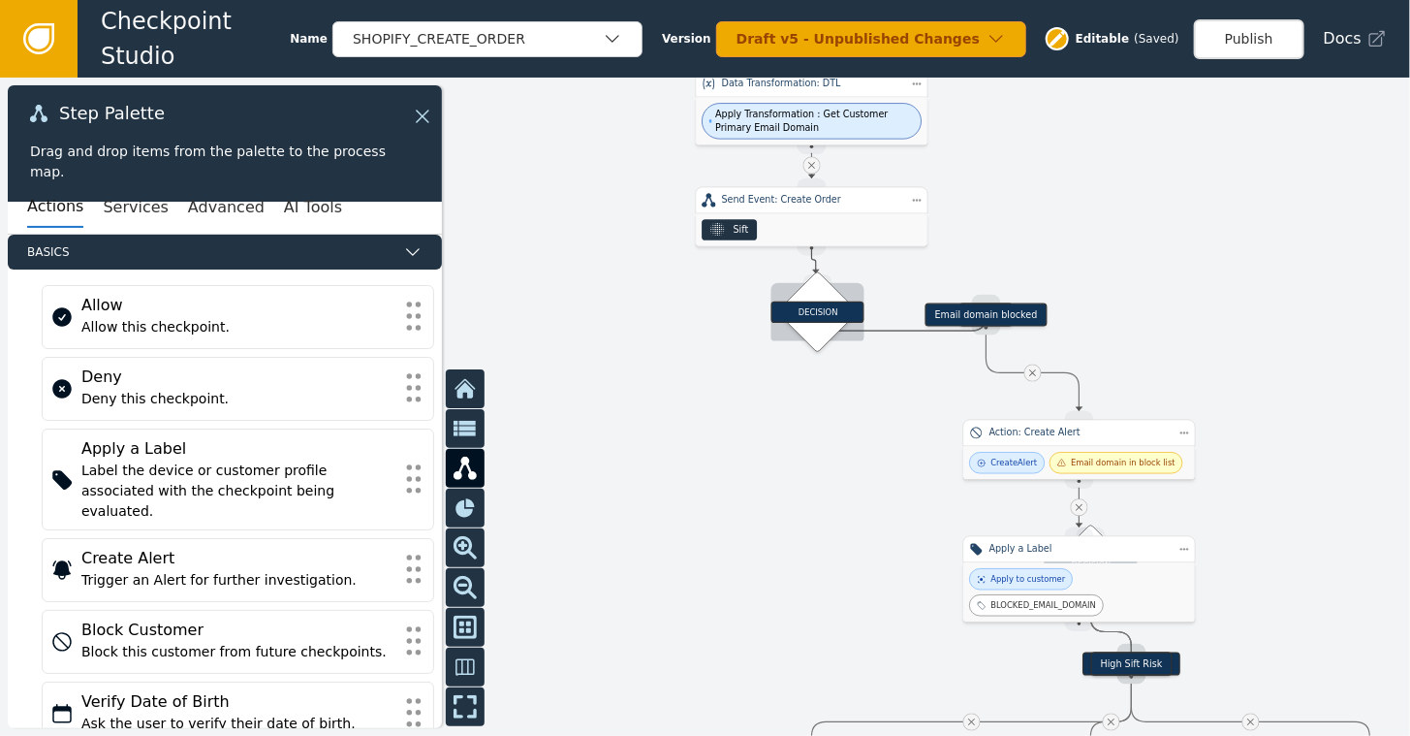
drag, startPoint x: 811, startPoint y: 252, endPoint x: 816, endPoint y: 273, distance: 21.9
drag, startPoint x: 817, startPoint y: 310, endPoint x: 819, endPoint y: 335, distance: 25.3
click at [818, 338] on div "DECISION" at bounding box center [817, 340] width 93 height 21
drag, startPoint x: 807, startPoint y: 252, endPoint x: 817, endPoint y: 303, distance: 52.3
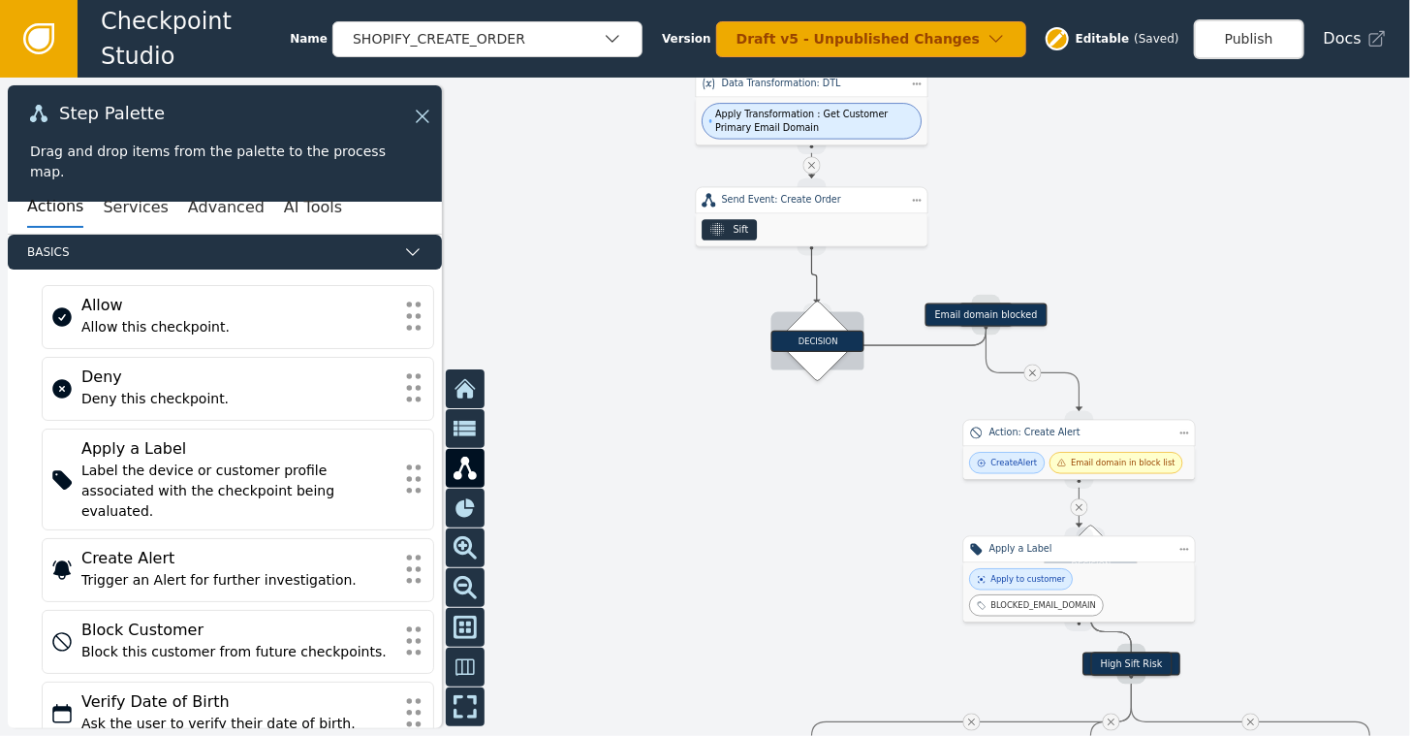
drag, startPoint x: 811, startPoint y: 250, endPoint x: 812, endPoint y: 305, distance: 55.3
click at [809, 315] on div "DECISION" at bounding box center [808, 337] width 57 height 57
click at [809, 256] on div at bounding box center [705, 407] width 1410 height 658
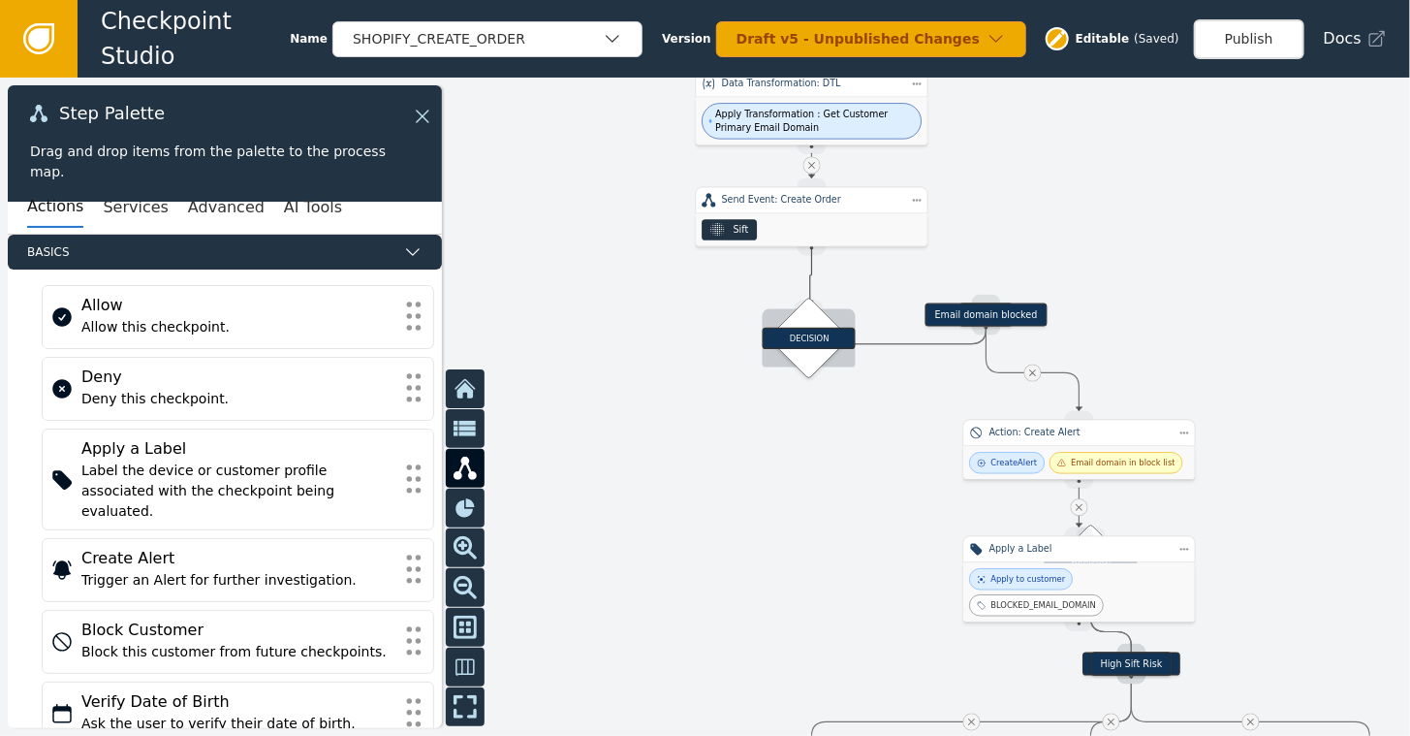
drag, startPoint x: 810, startPoint y: 253, endPoint x: 810, endPoint y: 304, distance: 51.4
drag, startPoint x: 986, startPoint y: 318, endPoint x: 998, endPoint y: 340, distance: 25.6
click at [1072, 371] on div "Target Handle for step Low Sift Risk Source Handle for step Target Handle for s…" at bounding box center [705, 407] width 1410 height 658
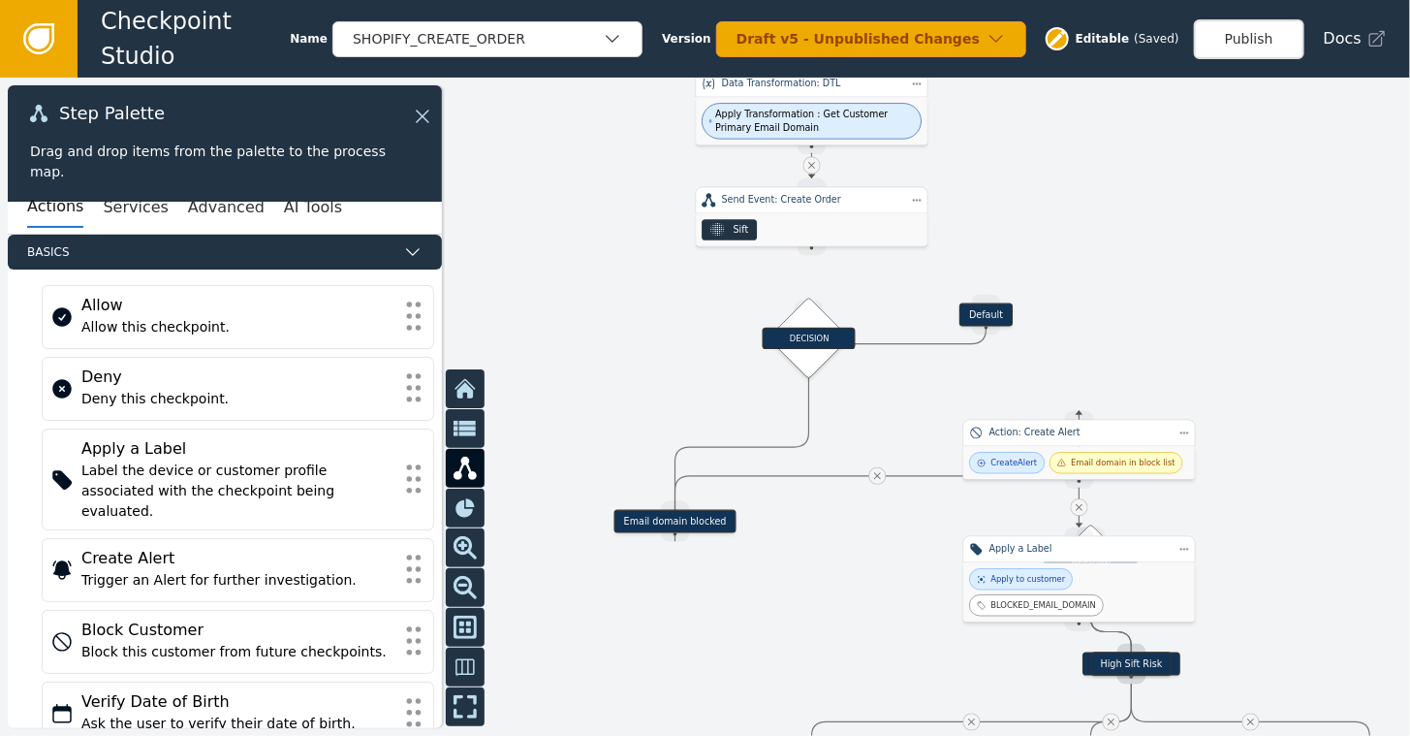
drag, startPoint x: 972, startPoint y: 307, endPoint x: 660, endPoint y: 515, distance: 374.7
click at [660, 515] on div "Email domain blocked" at bounding box center [675, 521] width 122 height 23
click at [977, 318] on div "Source Handle for step" at bounding box center [986, 326] width 29 height 17
click at [1187, 260] on div at bounding box center [705, 407] width 1410 height 658
drag, startPoint x: 987, startPoint y: 312, endPoint x: 520, endPoint y: 596, distance: 545.9
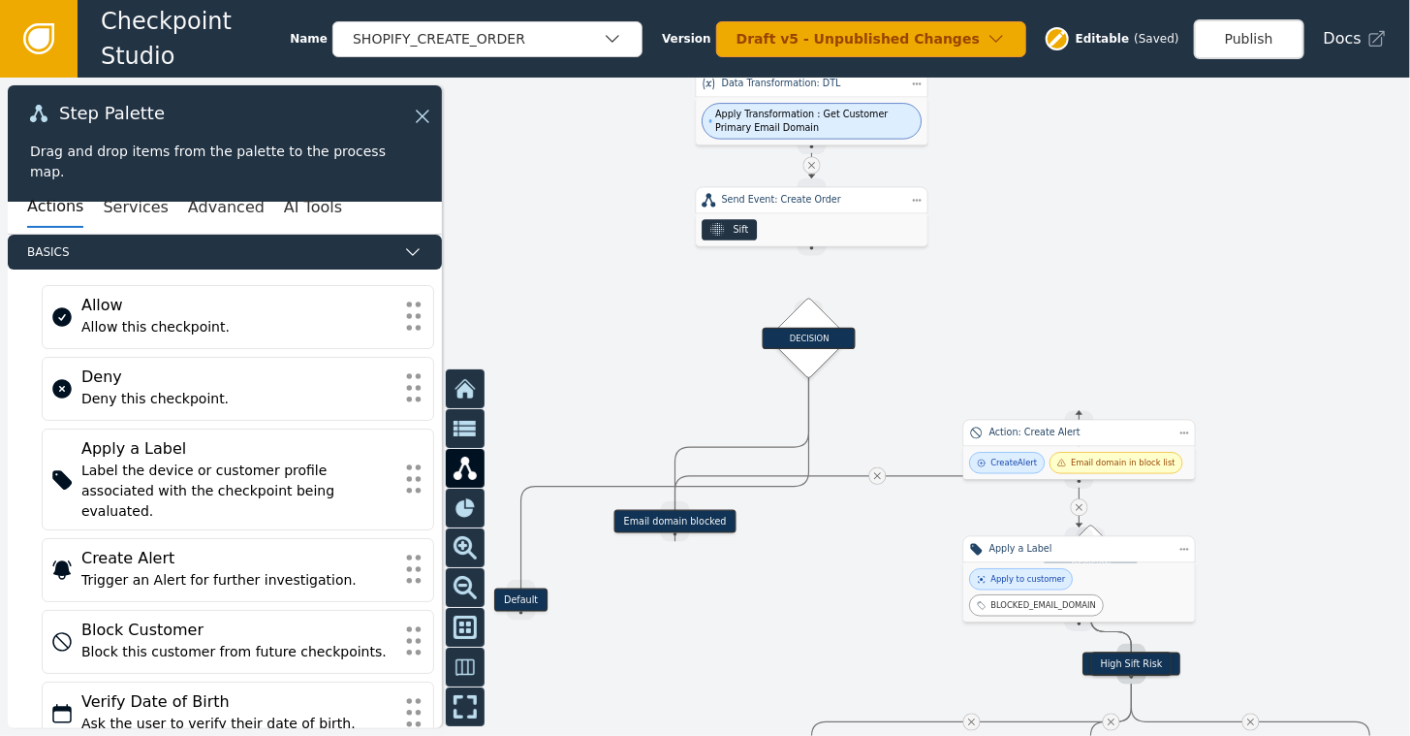
click at [520, 596] on div "Default" at bounding box center [520, 599] width 53 height 23
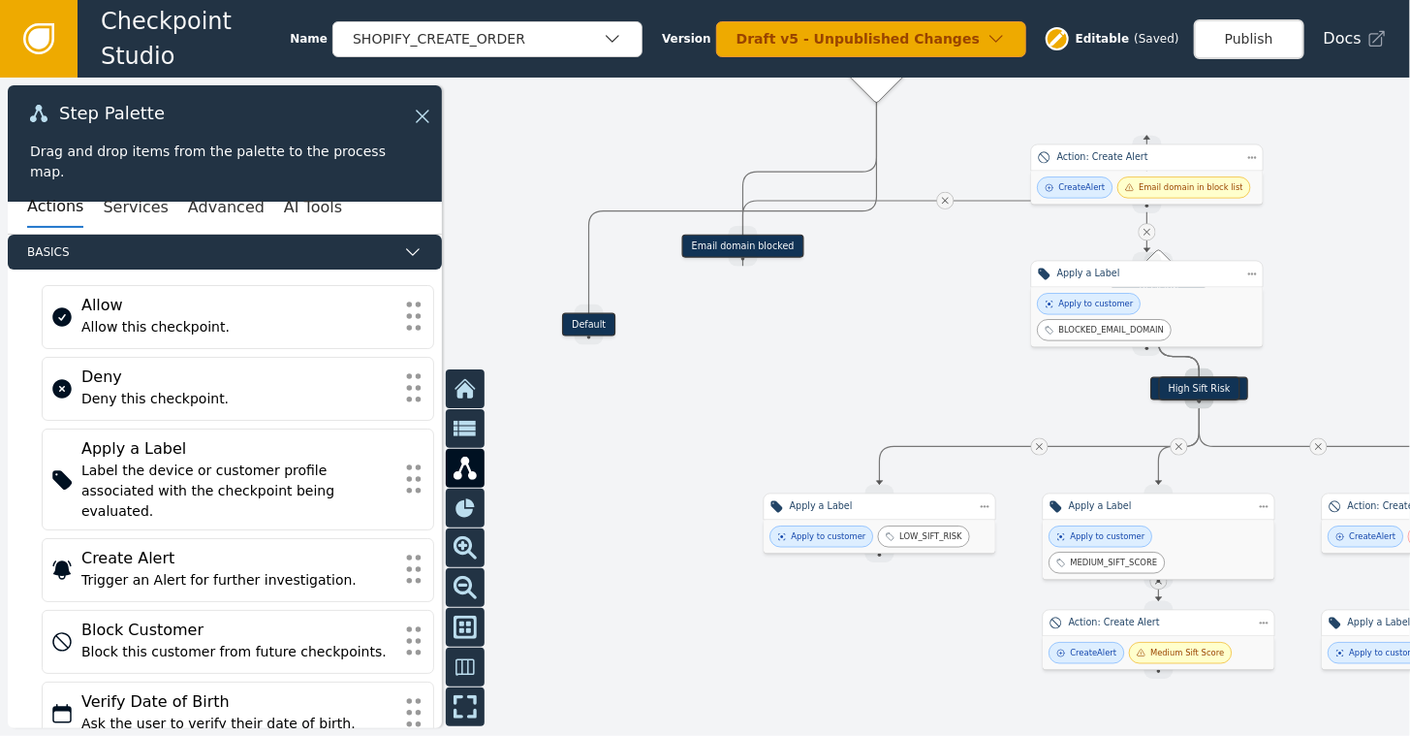
drag, startPoint x: 807, startPoint y: 655, endPoint x: 875, endPoint y: 380, distance: 283.5
click at [875, 380] on div at bounding box center [705, 407] width 1410 height 658
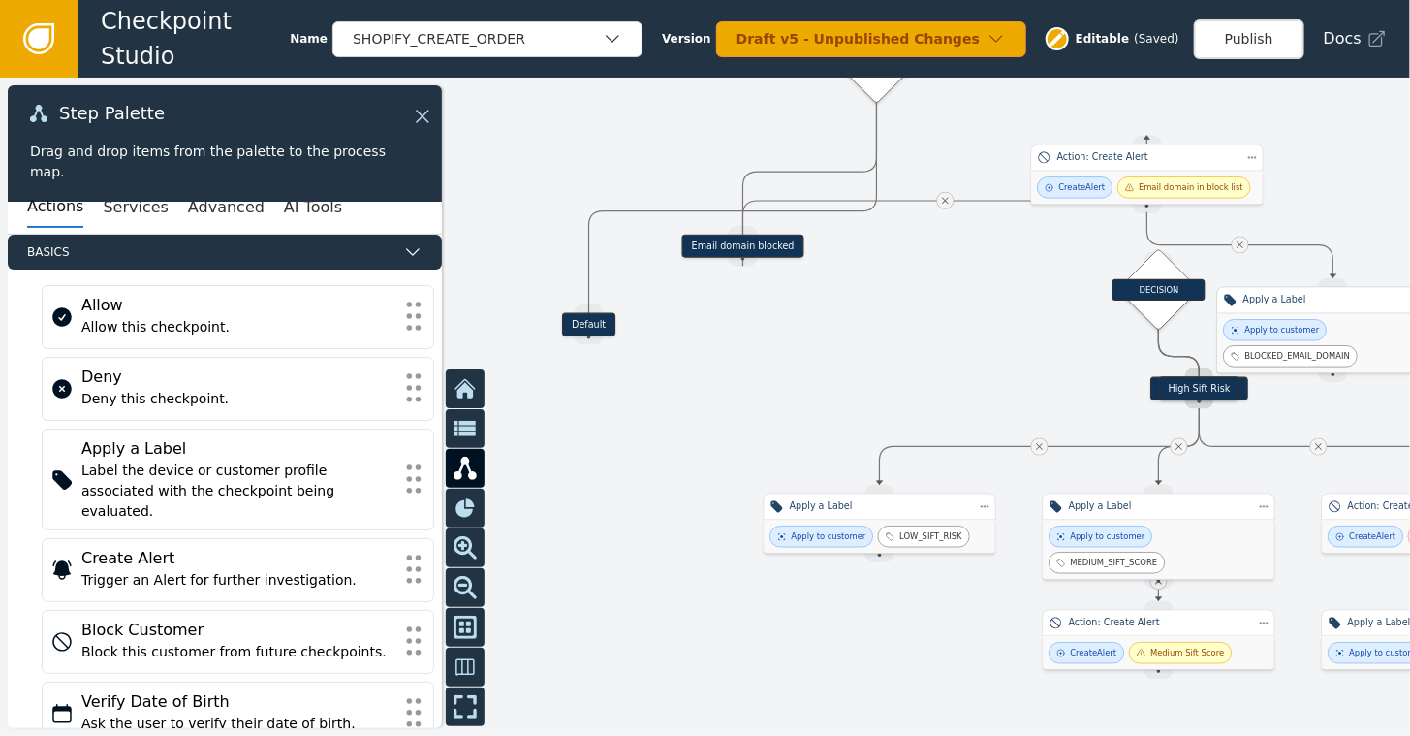
drag, startPoint x: 1156, startPoint y: 301, endPoint x: 1346, endPoint y: 304, distance: 190.0
click at [1346, 319] on div "Apply to customer BLOCKED_EMAIL_DOMAIN" at bounding box center [1333, 342] width 220 height 47
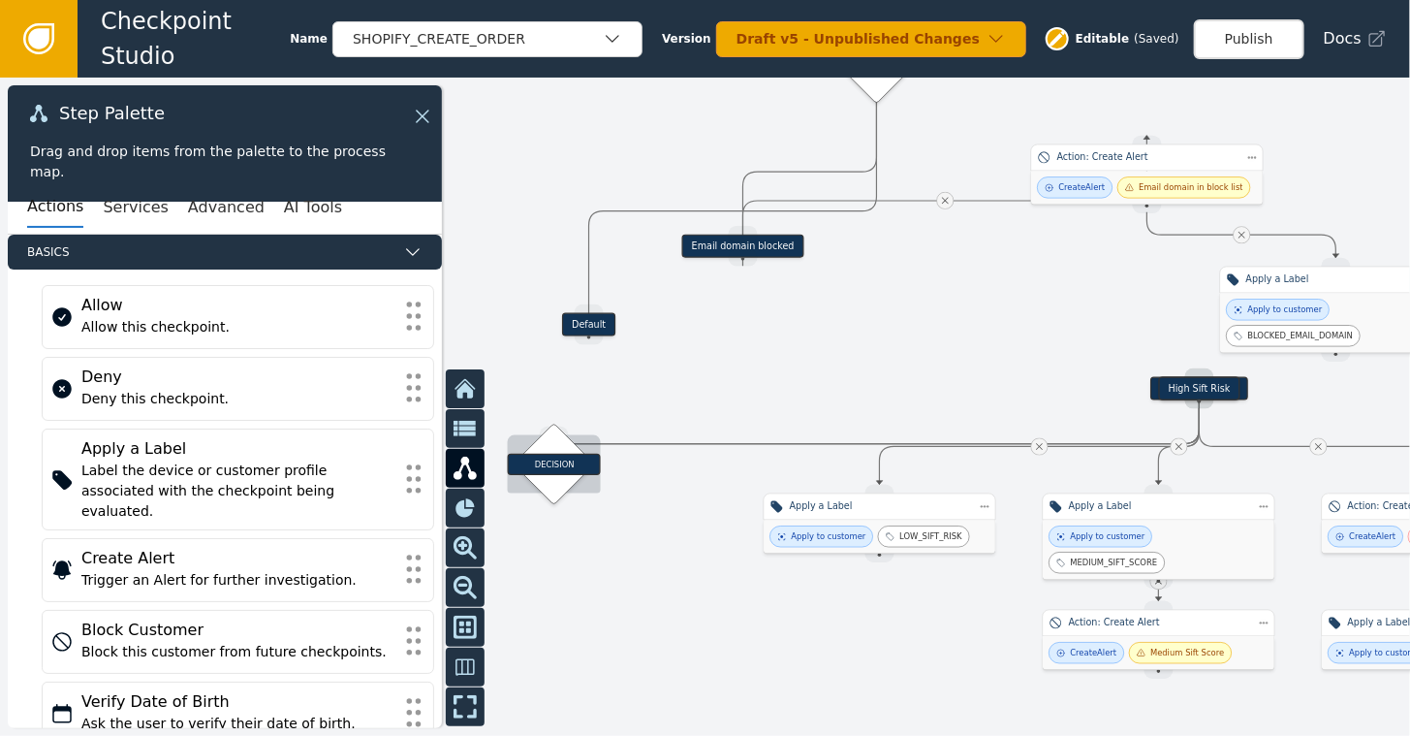
drag, startPoint x: 1163, startPoint y: 296, endPoint x: 568, endPoint y: 459, distance: 617.2
click at [568, 459] on div "DECISION" at bounding box center [554, 464] width 93 height 21
drag, startPoint x: 581, startPoint y: 343, endPoint x: 560, endPoint y: 421, distance: 80.2
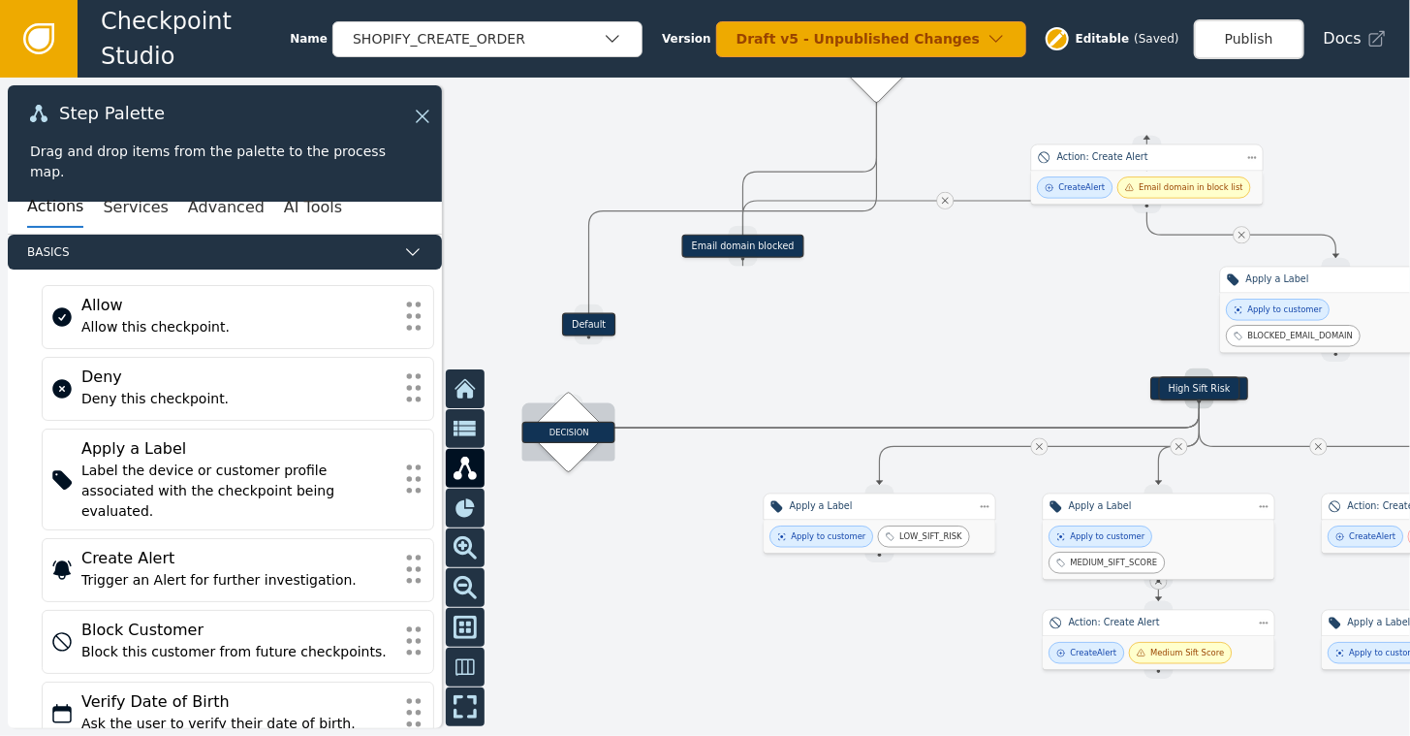
drag, startPoint x: 565, startPoint y: 455, endPoint x: 572, endPoint y: 433, distance: 22.4
click at [572, 434] on div "DECISION" at bounding box center [568, 432] width 93 height 21
drag, startPoint x: 585, startPoint y: 339, endPoint x: 567, endPoint y: 395, distance: 59.2
drag, startPoint x: 572, startPoint y: 435, endPoint x: 584, endPoint y: 420, distance: 20.0
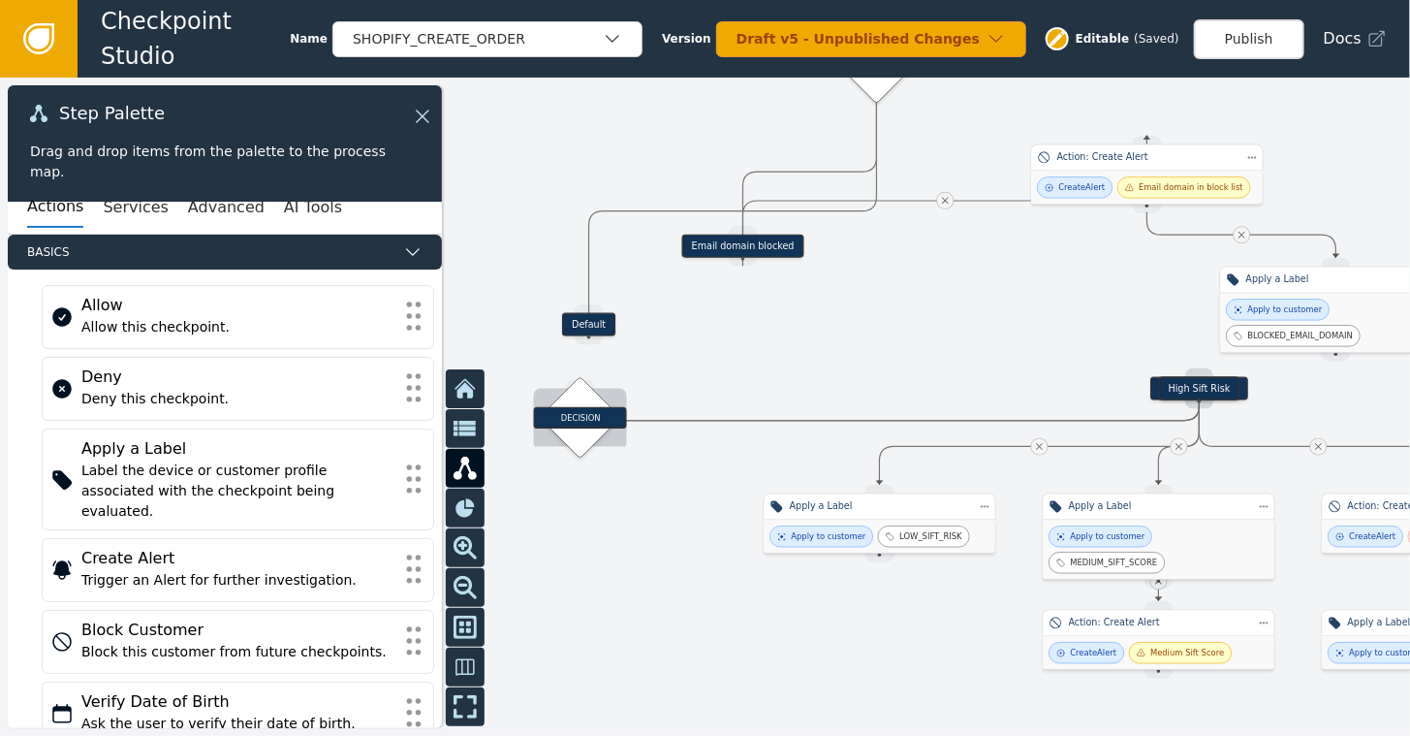
click at [584, 420] on div "DECISION" at bounding box center [580, 417] width 93 height 21
drag, startPoint x: 586, startPoint y: 334, endPoint x: 581, endPoint y: 384, distance: 49.8
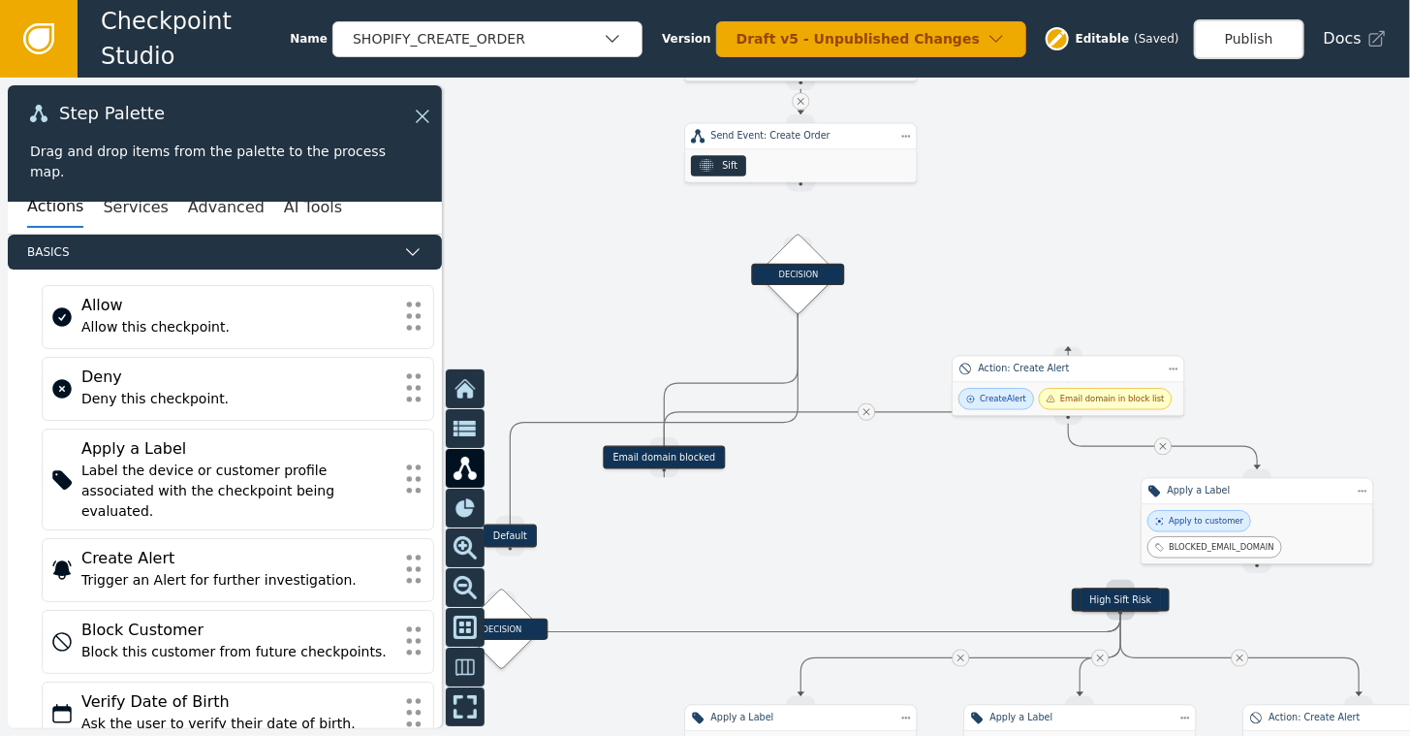
drag, startPoint x: 931, startPoint y: 234, endPoint x: 858, endPoint y: 581, distance: 354.7
click at [857, 582] on div at bounding box center [705, 407] width 1410 height 658
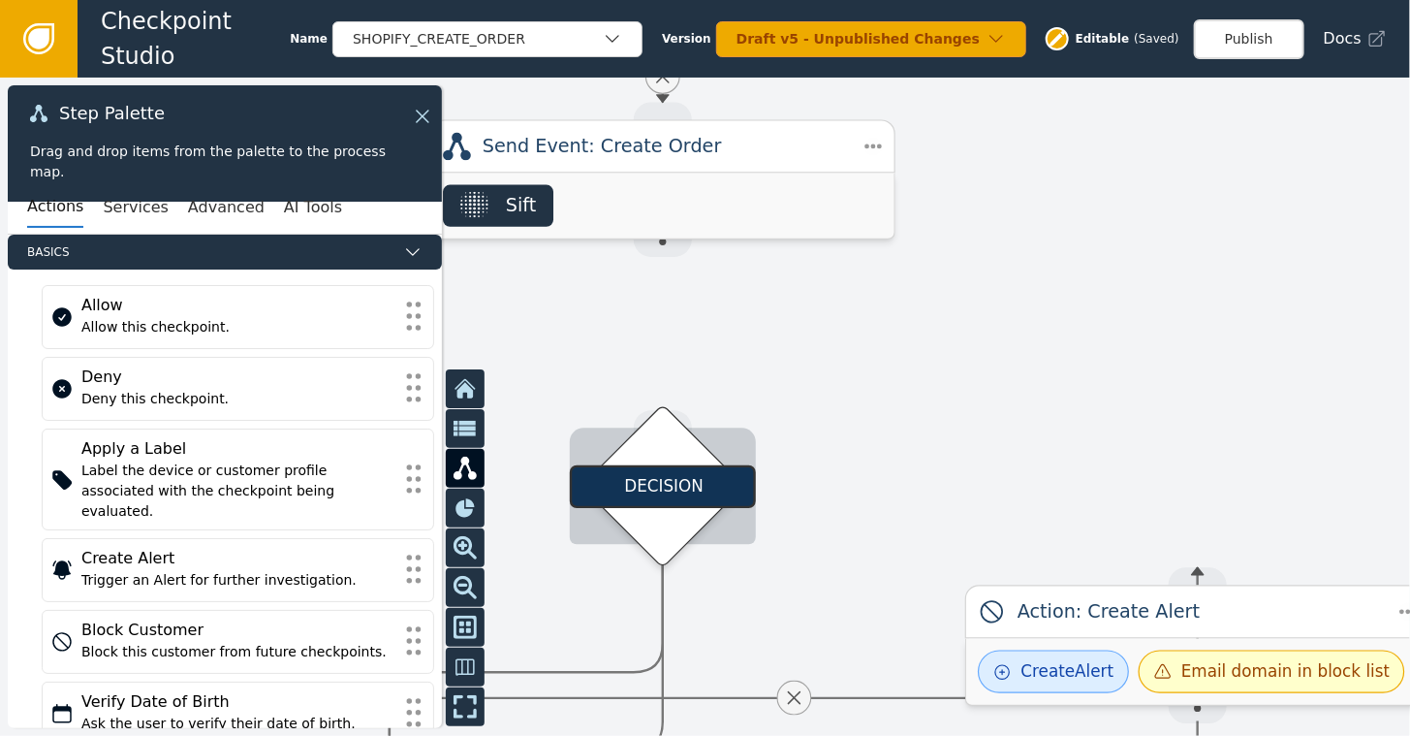
drag, startPoint x: 659, startPoint y: 396, endPoint x: 665, endPoint y: 459, distance: 63.3
click at [665, 459] on div "DECISION" at bounding box center [663, 486] width 114 height 114
drag, startPoint x: 664, startPoint y: 253, endPoint x: 664, endPoint y: 414, distance: 160.9
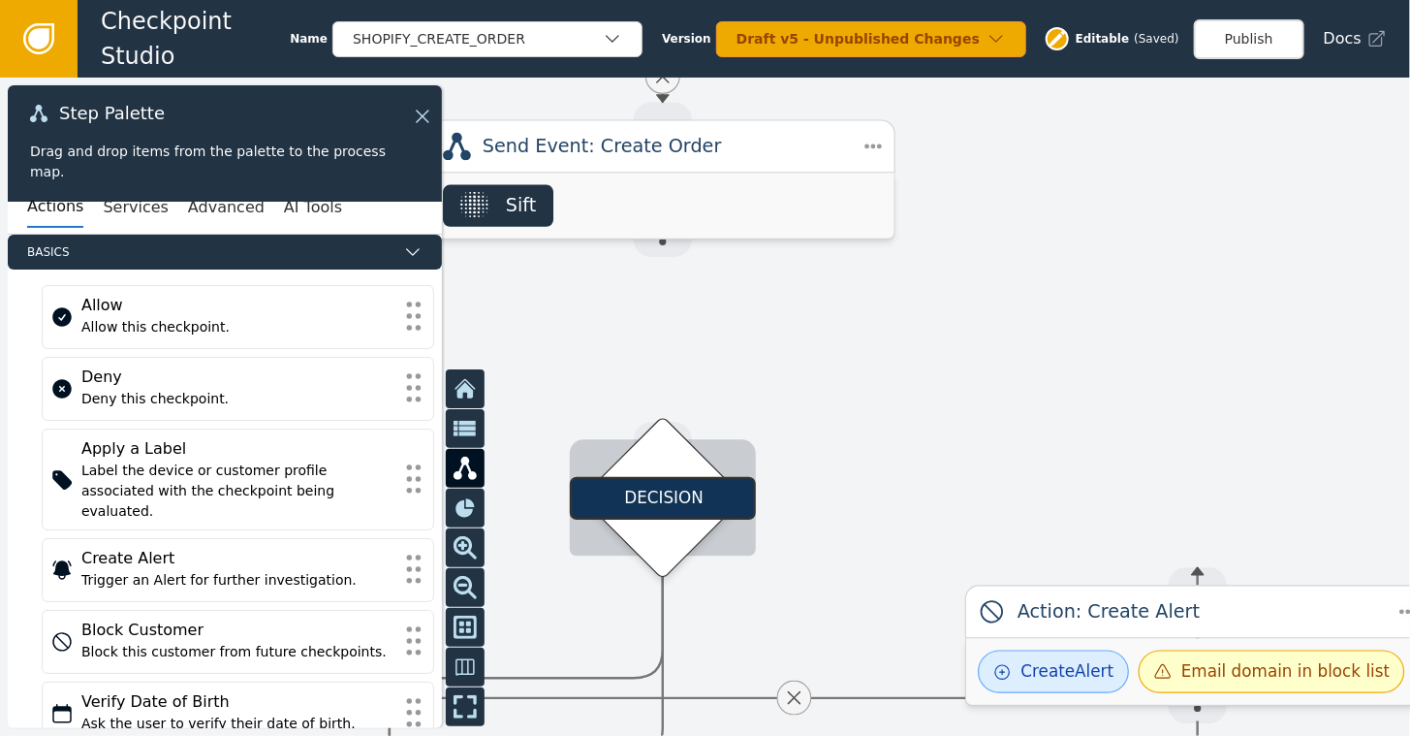
drag, startPoint x: 661, startPoint y: 461, endPoint x: 664, endPoint y: 471, distance: 10.1
click at [664, 471] on div "DECISION" at bounding box center [663, 498] width 114 height 114
drag, startPoint x: 663, startPoint y: 243, endPoint x: 647, endPoint y: 284, distance: 43.6
click at [654, 376] on div "Target Handle for step Low Sift Risk Source Handle for step Target Handle for s…" at bounding box center [705, 407] width 1410 height 658
drag, startPoint x: 653, startPoint y: 254, endPoint x: 663, endPoint y: 421, distance: 167.0
